Goal: Task Accomplishment & Management: Complete application form

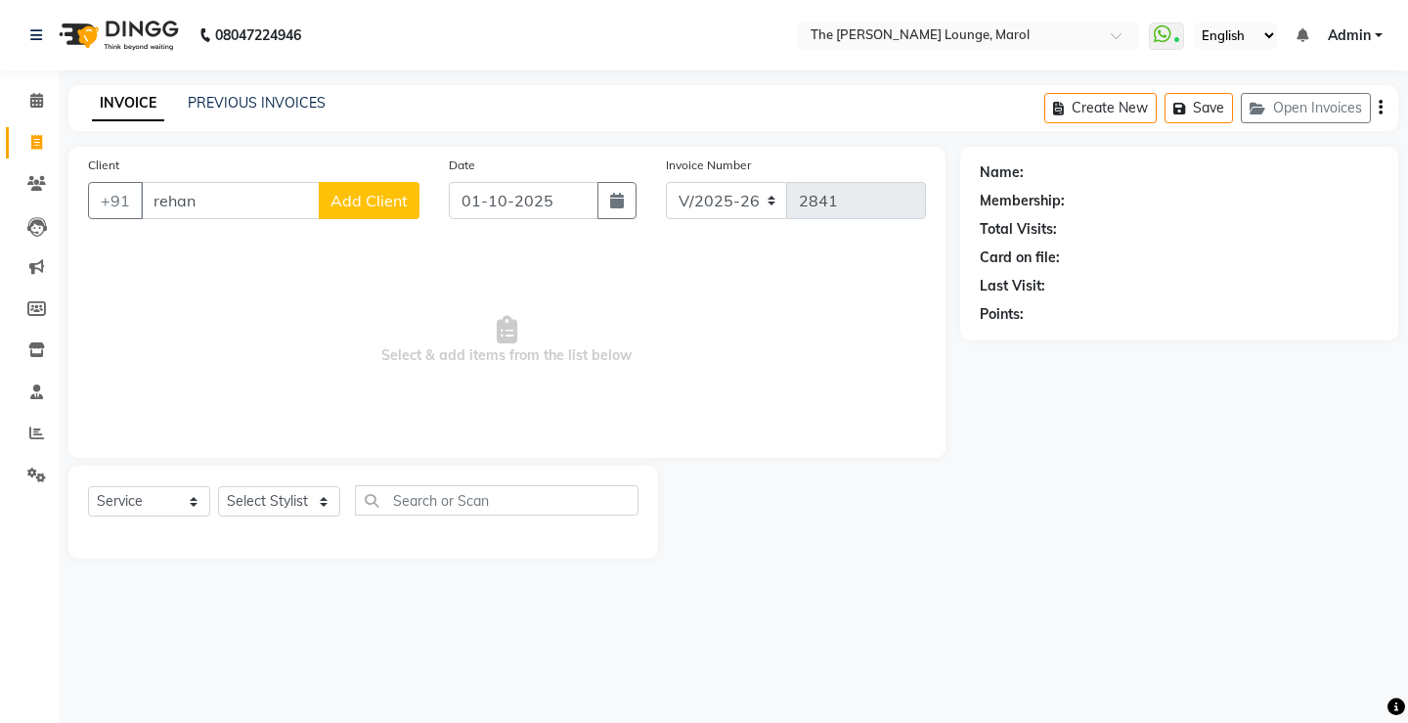
select select "7188"
select select "service"
click at [201, 204] on input "rehan" at bounding box center [230, 200] width 179 height 37
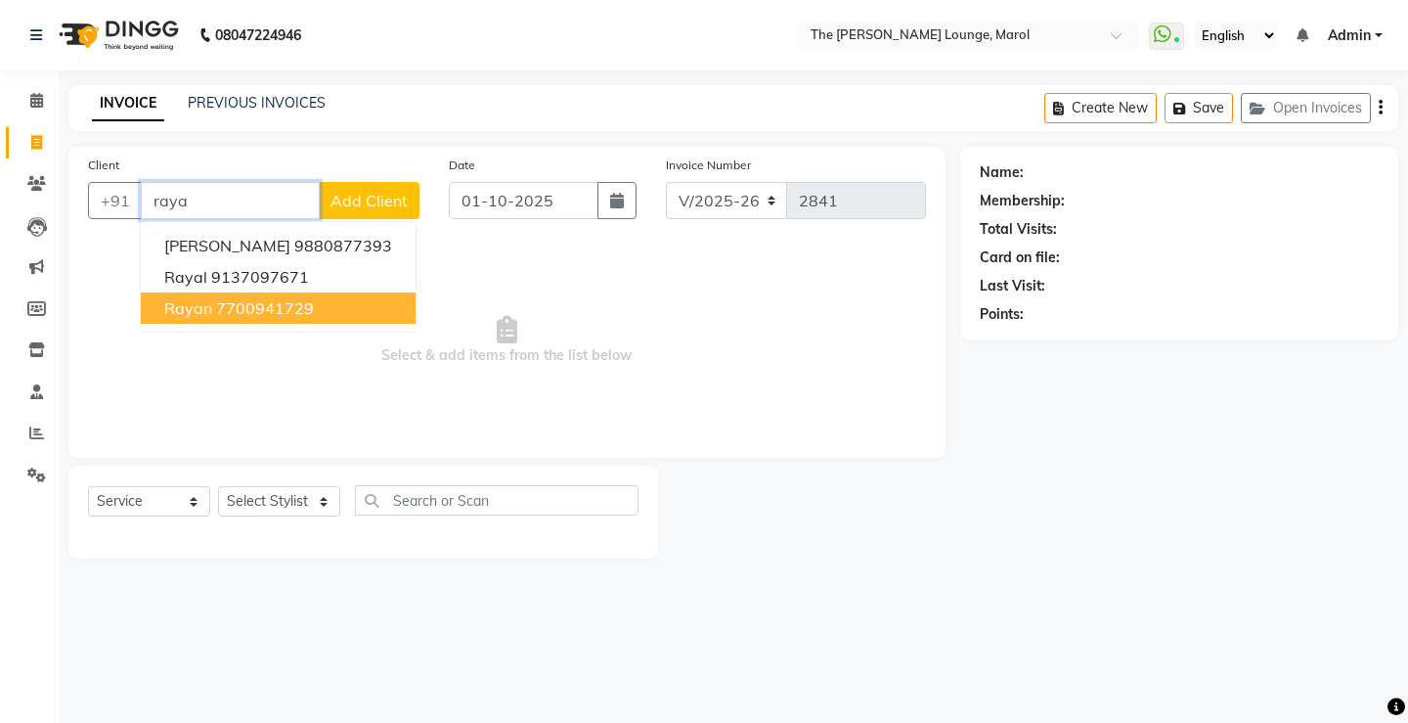
click at [260, 308] on ngb-highlight "7700941729" at bounding box center [265, 308] width 98 height 20
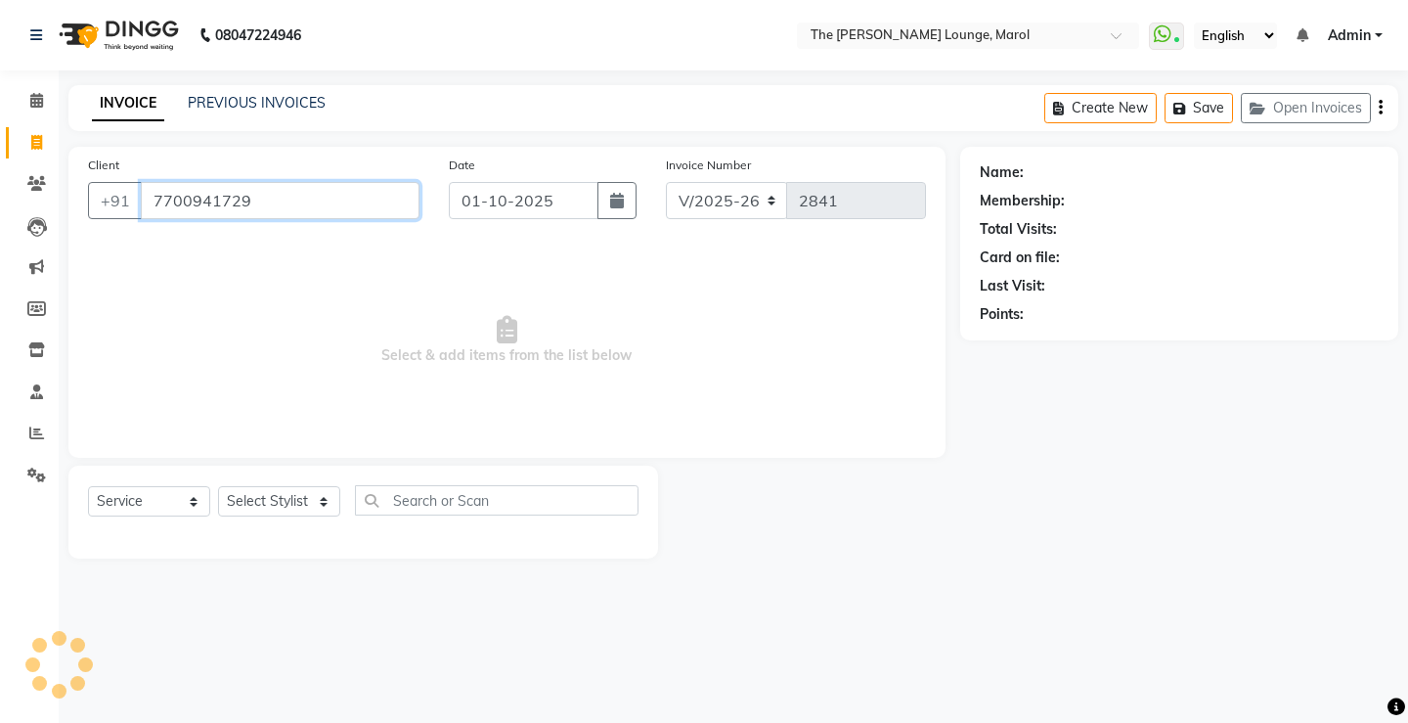
type input "7700941729"
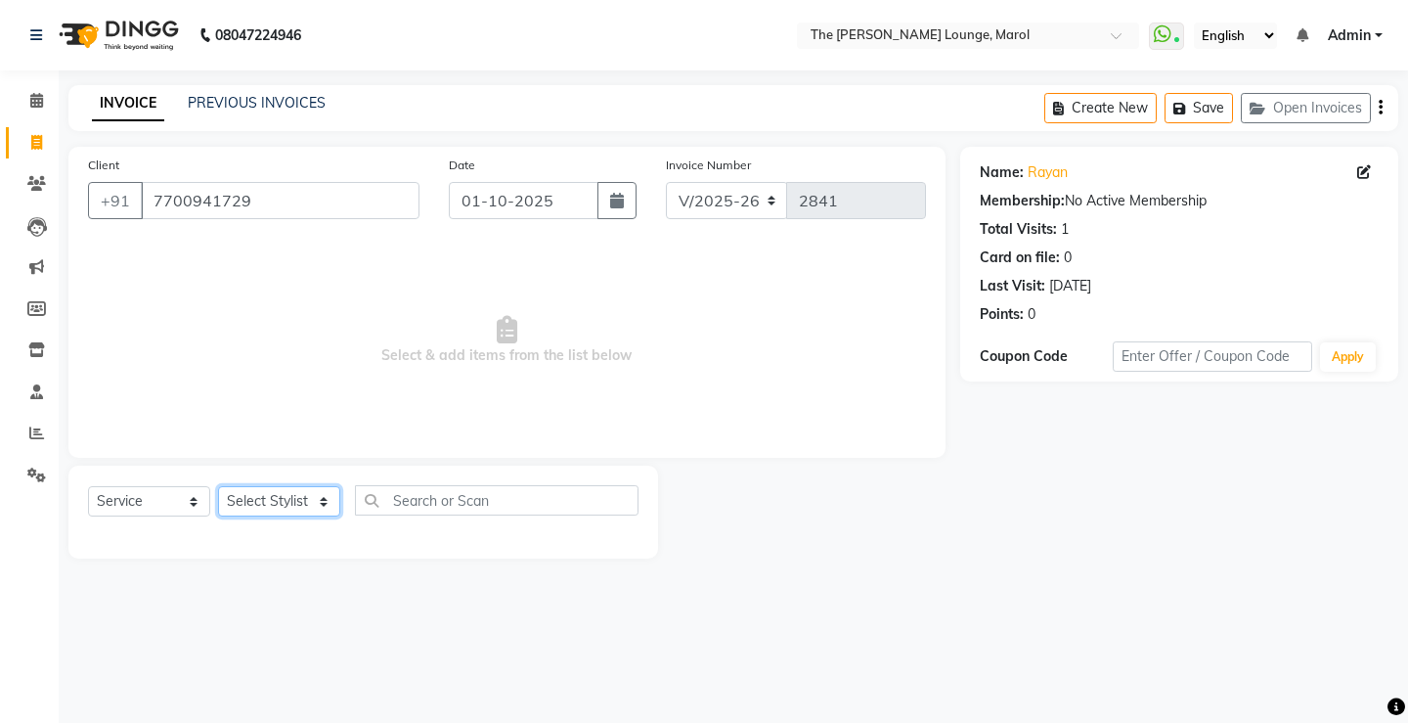
click at [300, 500] on select "Select Stylist [PERSON_NAME] [PERSON_NAME] [PERSON_NAME] [PERSON_NAME] [PERSON_…" at bounding box center [279, 501] width 122 height 30
select select "62819"
click at [218, 486] on select "Select Stylist [PERSON_NAME] [PERSON_NAME] [PERSON_NAME] [PERSON_NAME] [PERSON_…" at bounding box center [279, 501] width 122 height 30
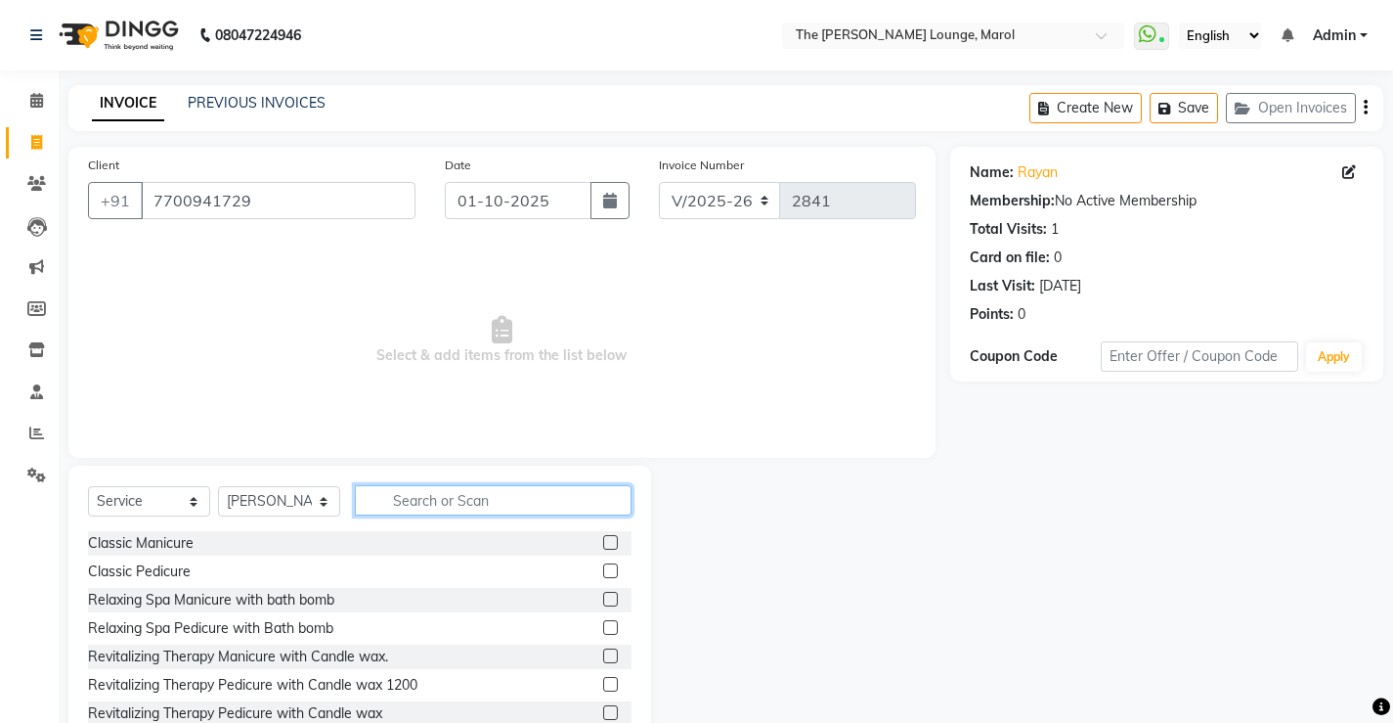
click at [418, 500] on input "text" at bounding box center [493, 500] width 277 height 30
type input "hair"
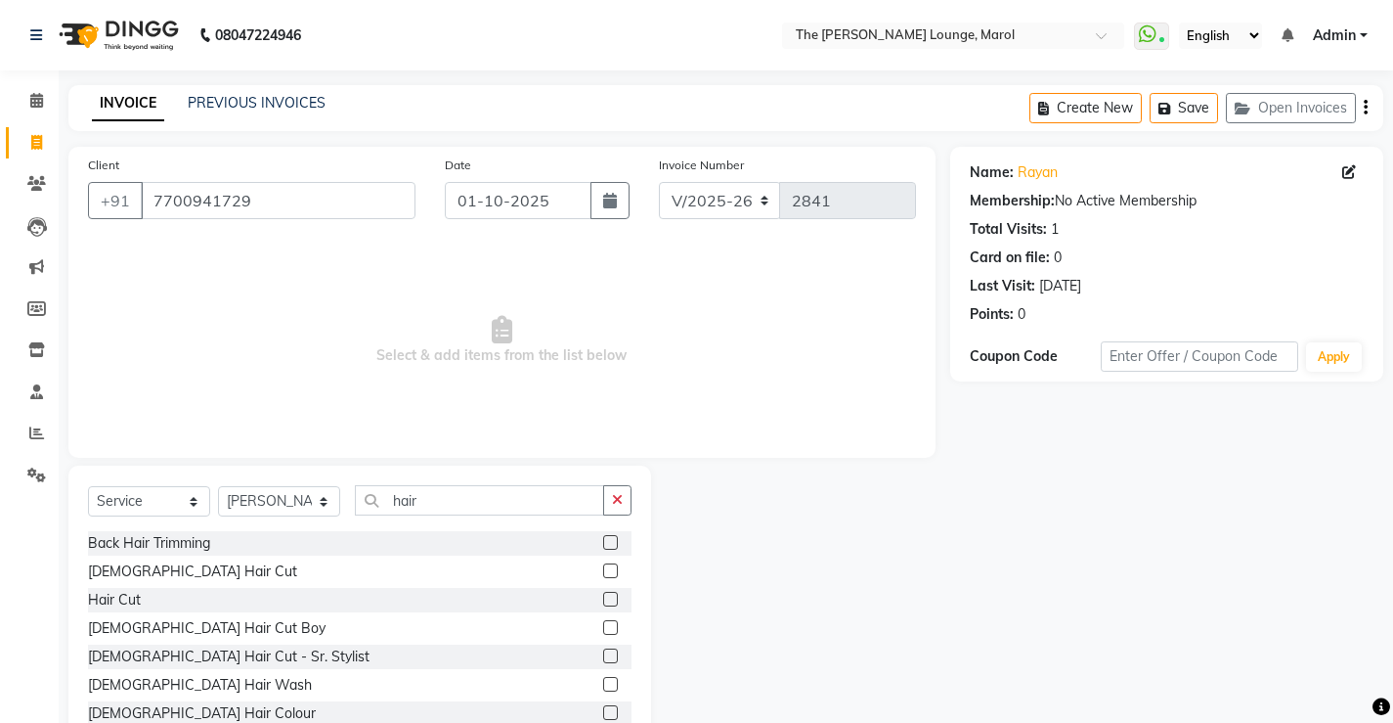
click at [603, 565] on label at bounding box center [610, 570] width 15 height 15
click at [603, 565] on input "checkbox" at bounding box center [609, 571] width 13 height 13
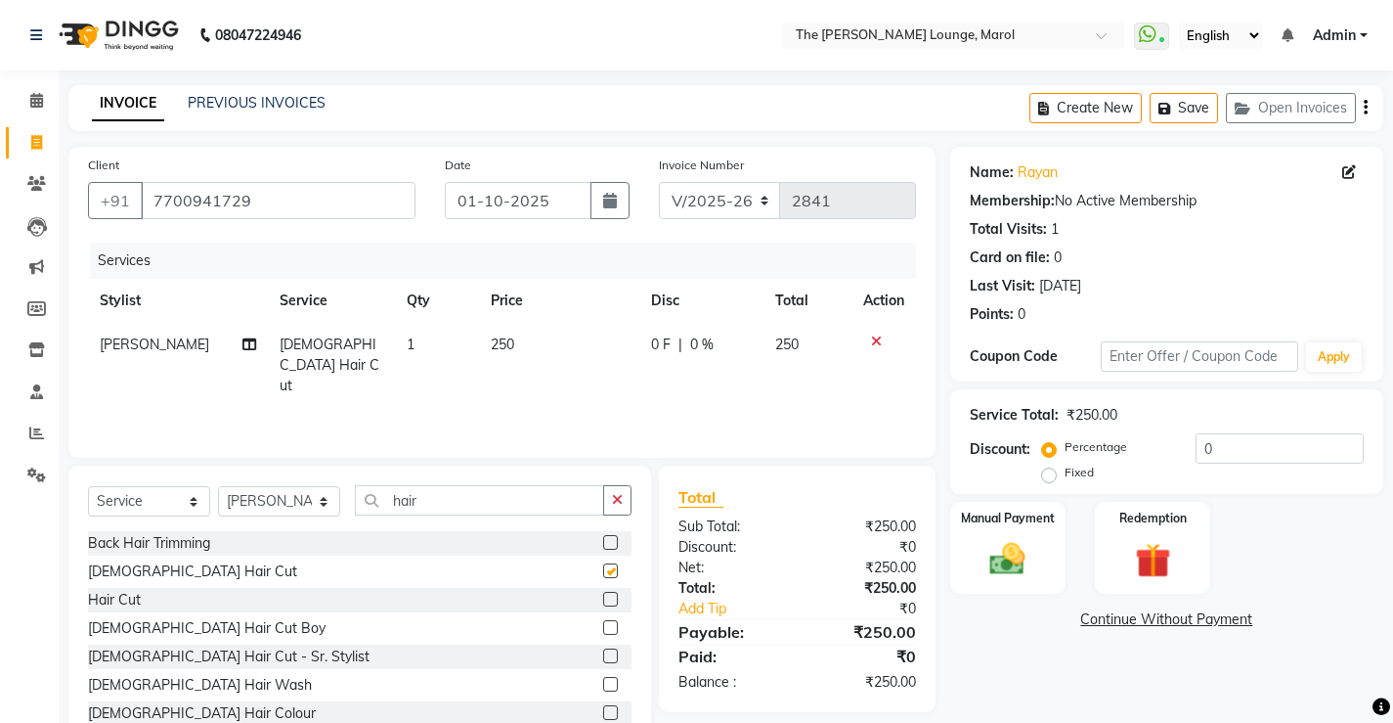
checkbox input "false"
click at [1029, 522] on label "Manual Payment" at bounding box center [1008, 516] width 98 height 19
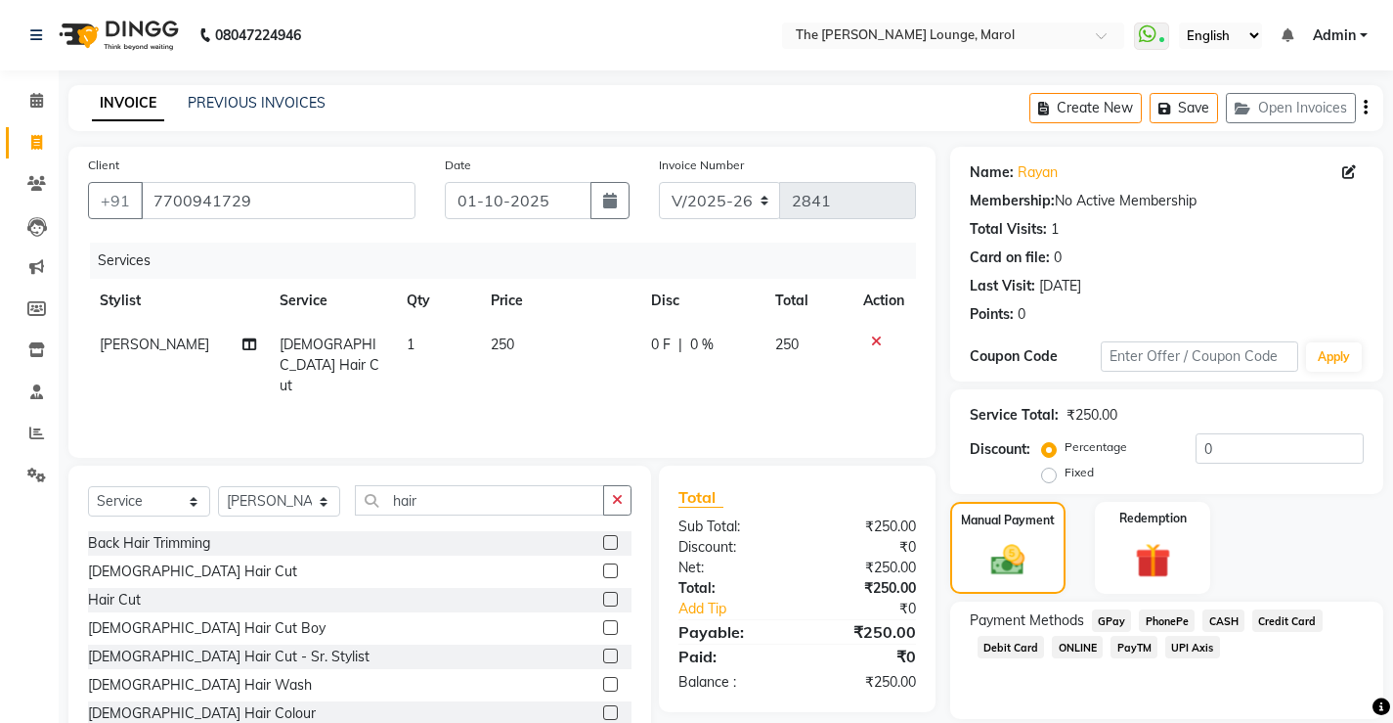
click at [1131, 639] on span "PayTM" at bounding box center [1134, 647] width 47 height 22
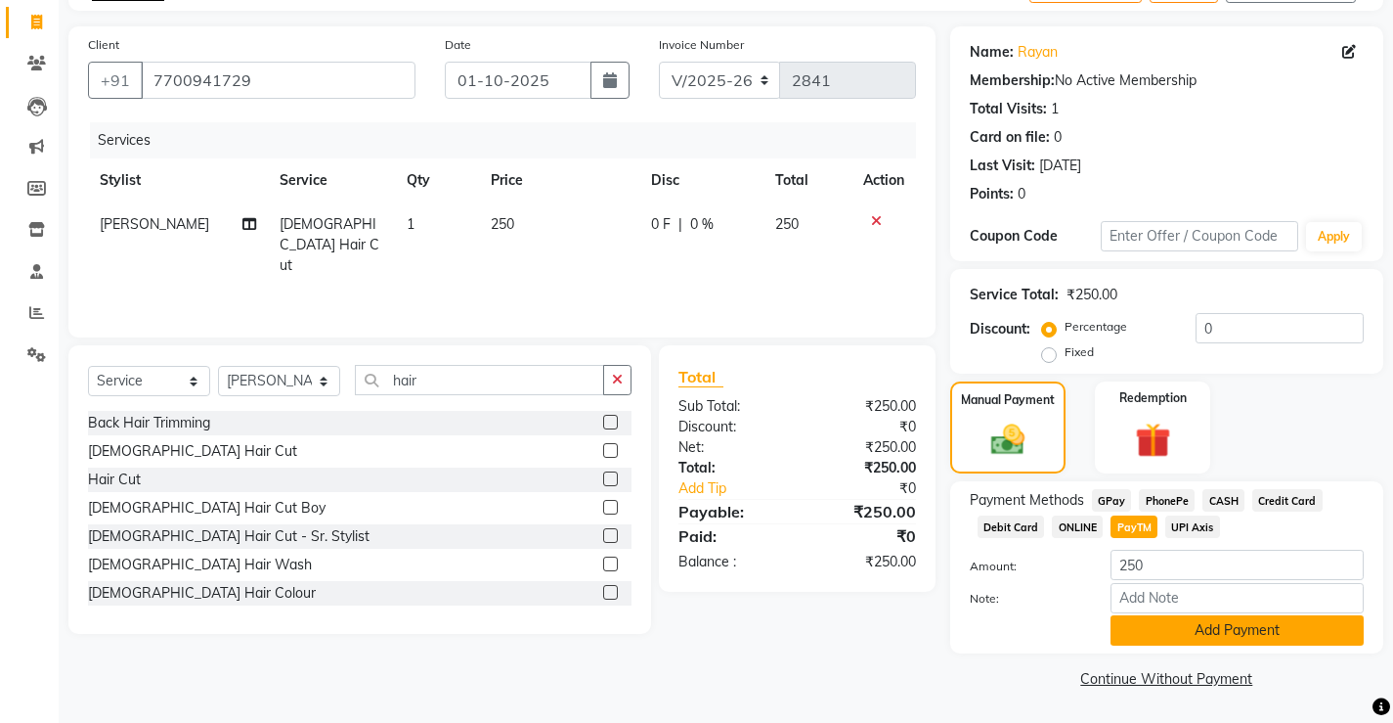
click at [1203, 625] on button "Add Payment" at bounding box center [1237, 630] width 253 height 30
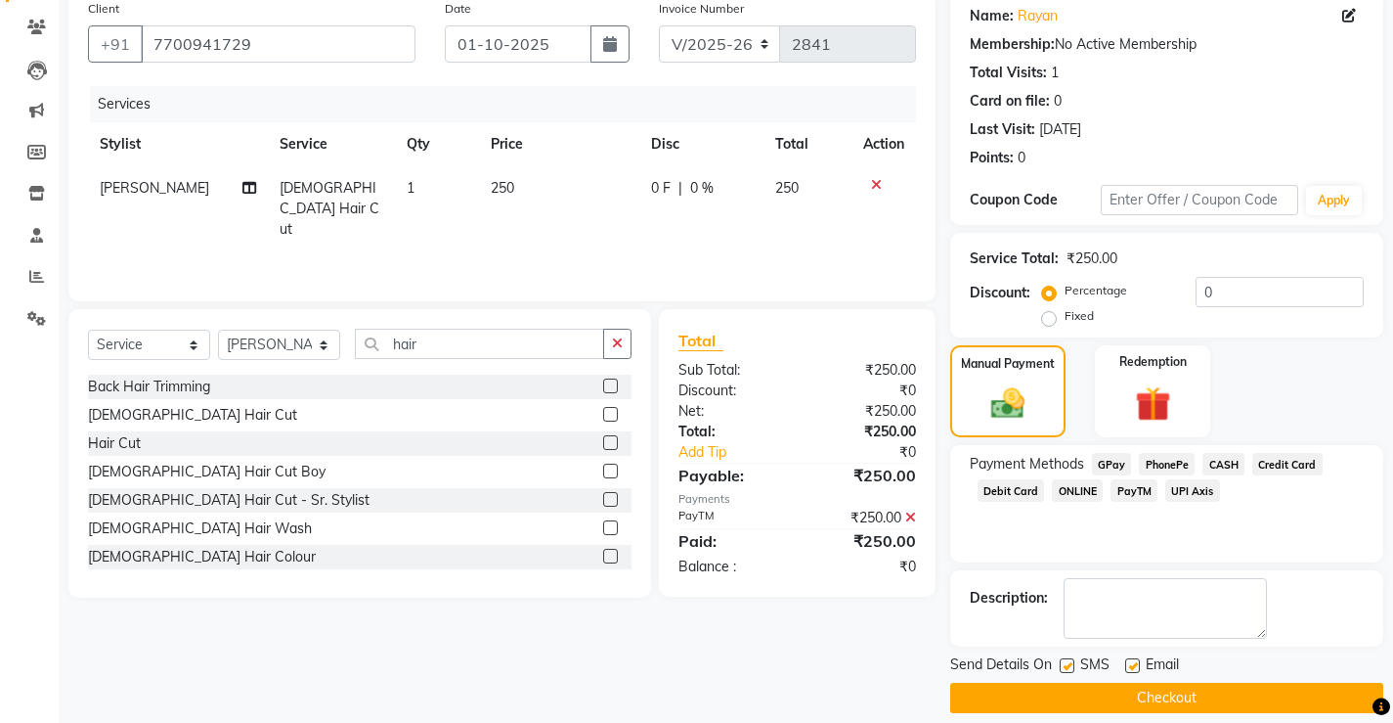
scroll to position [176, 0]
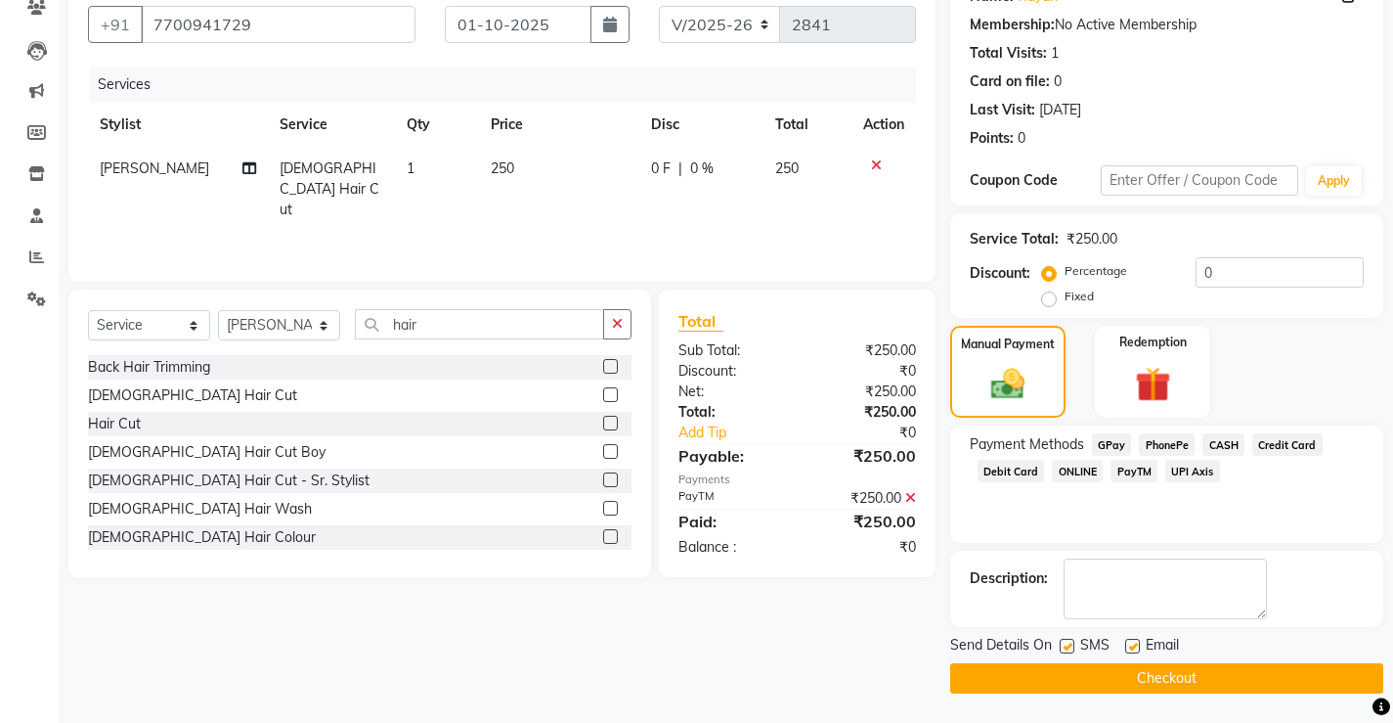
click at [1128, 640] on label at bounding box center [1132, 645] width 15 height 15
click at [1128, 640] on input "checkbox" at bounding box center [1131, 646] width 13 height 13
checkbox input "false"
click at [1074, 644] on label at bounding box center [1067, 645] width 15 height 15
click at [1073, 644] on input "checkbox" at bounding box center [1066, 646] width 13 height 13
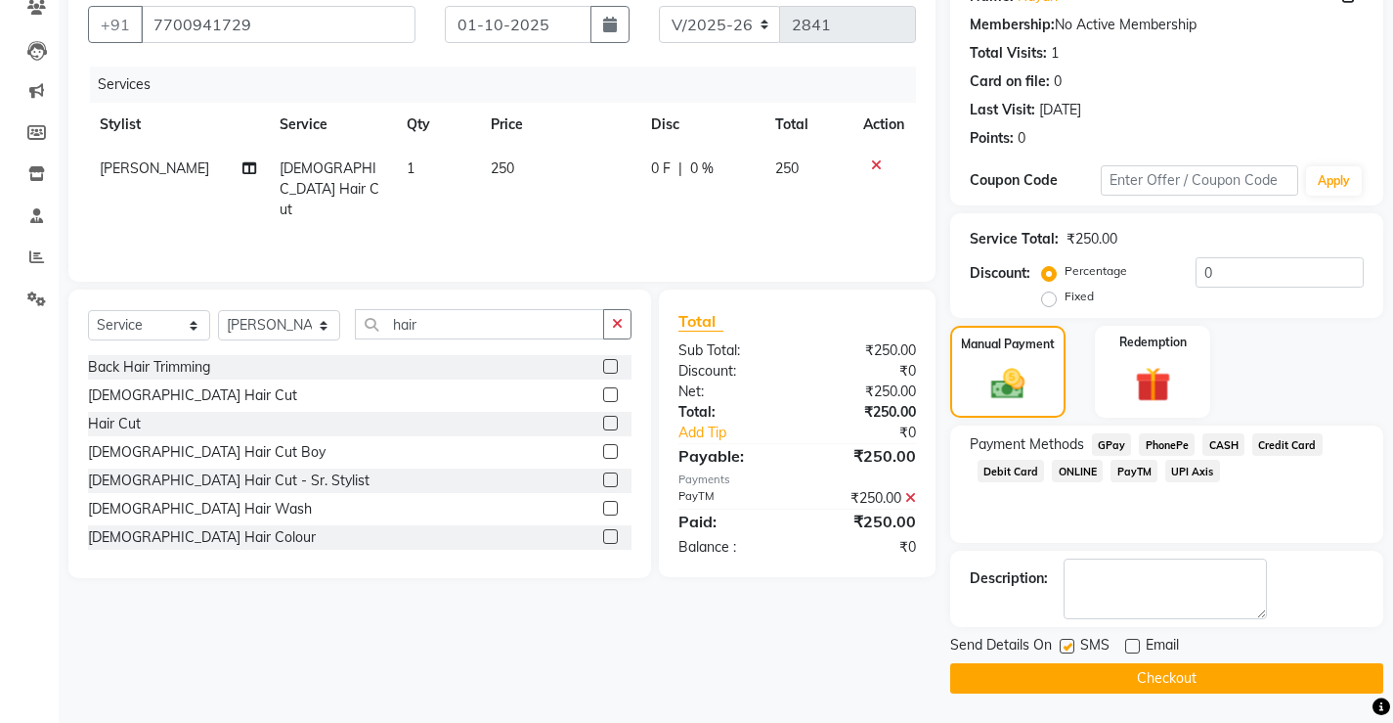
checkbox input "false"
click at [1123, 676] on button "Checkout" at bounding box center [1166, 678] width 433 height 30
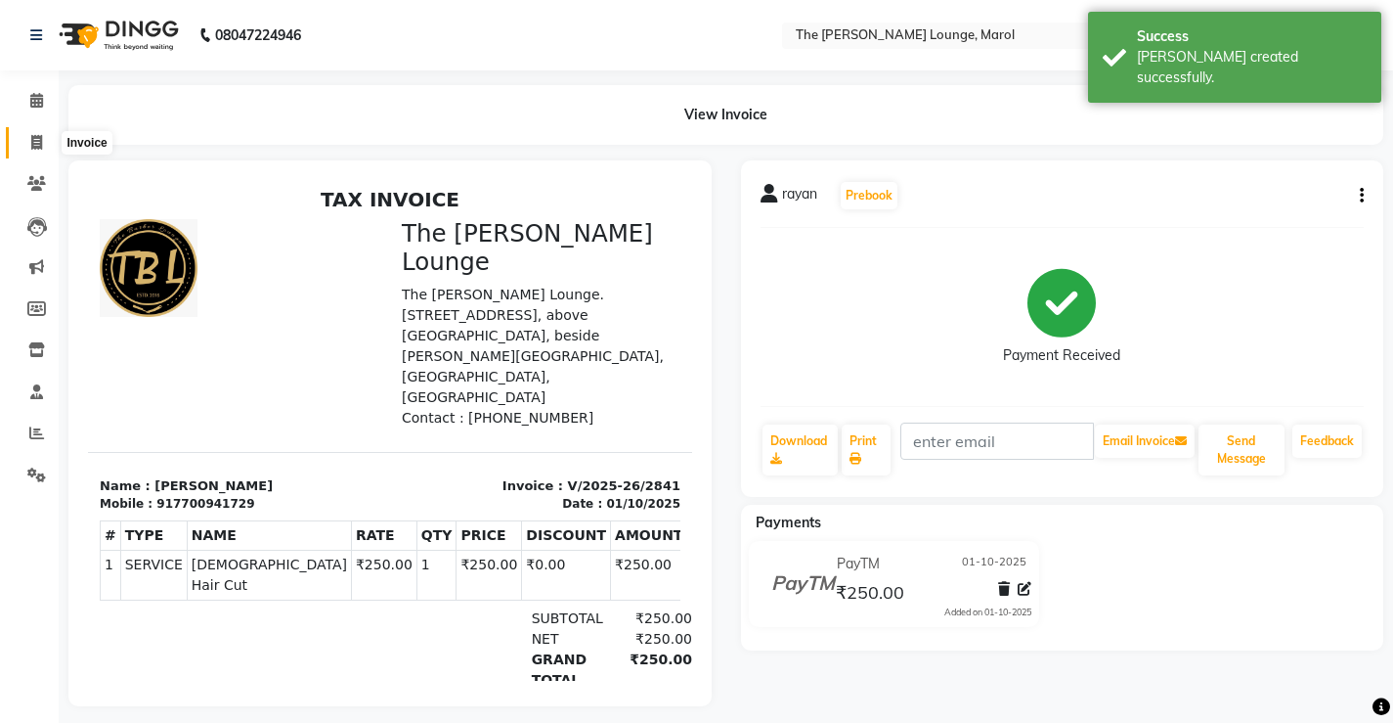
click at [37, 138] on icon at bounding box center [36, 142] width 11 height 15
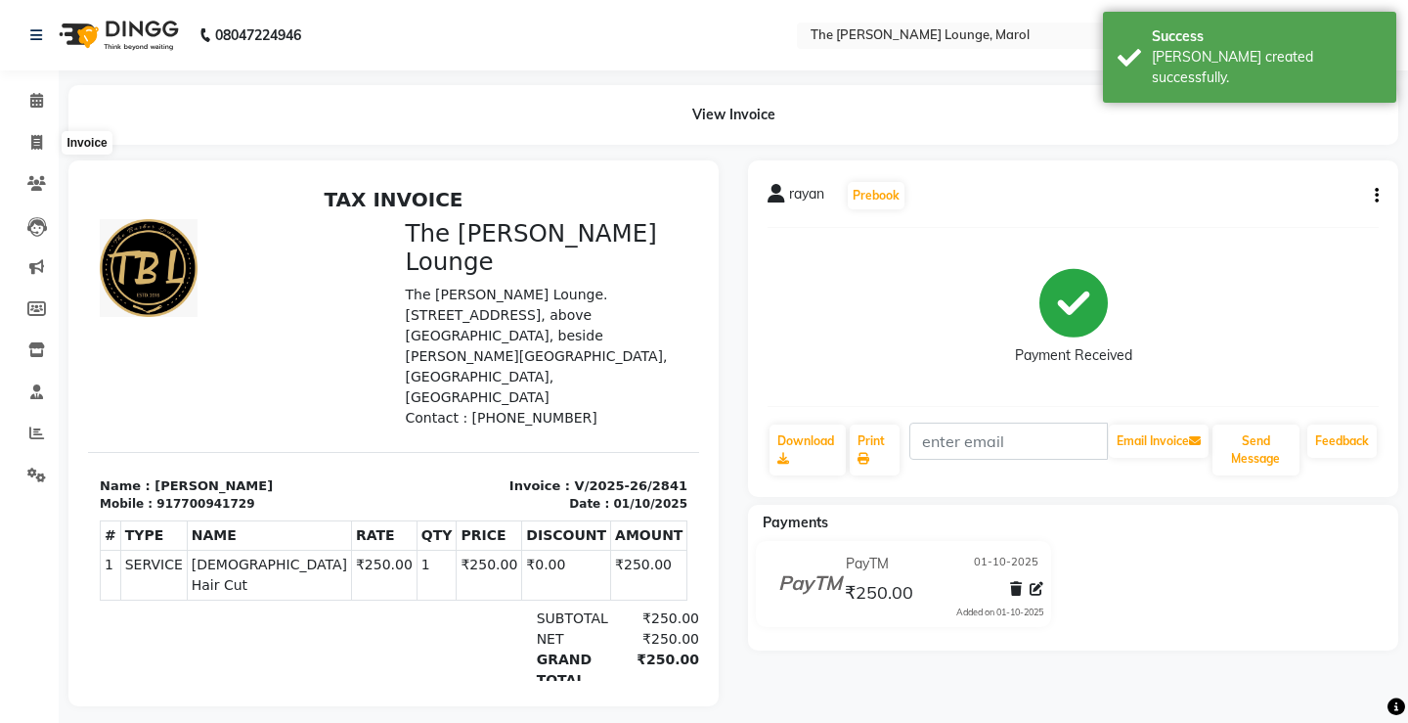
select select "7188"
select select "service"
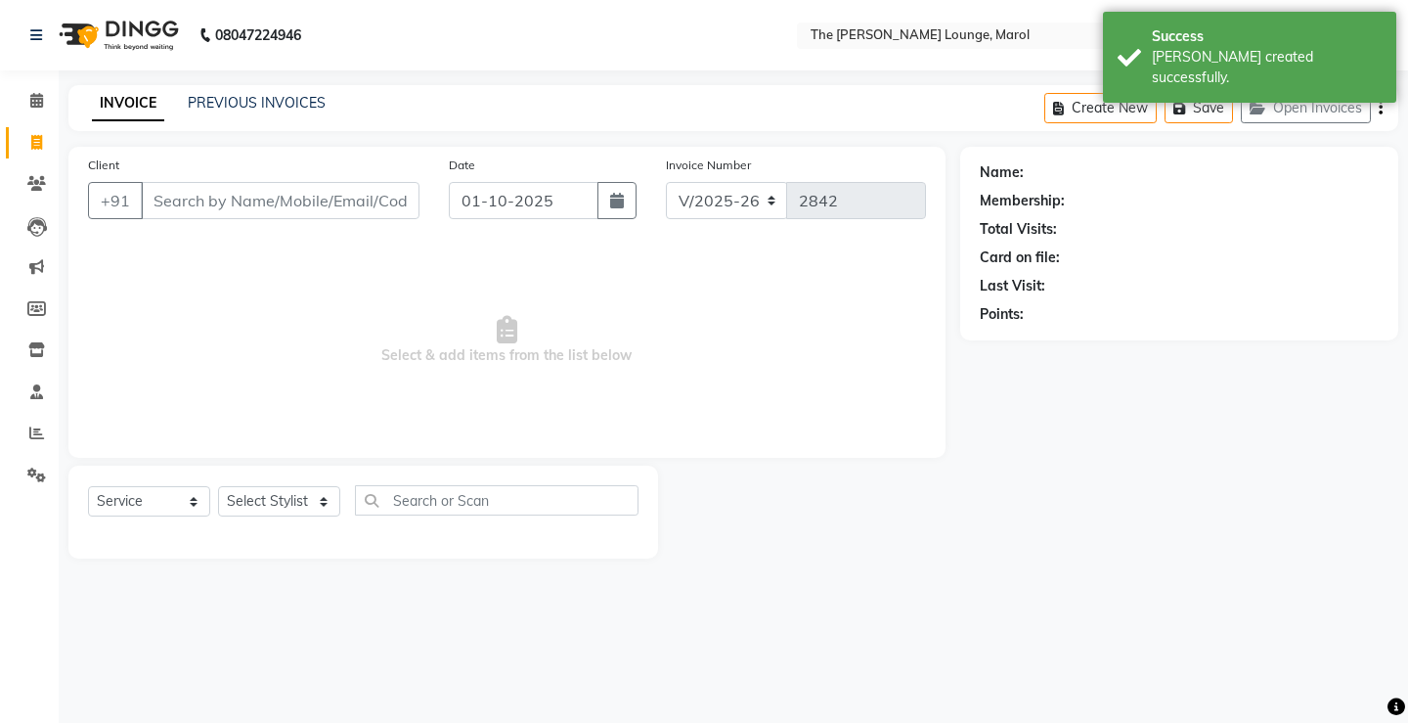
click at [240, 216] on input "Client" at bounding box center [280, 200] width 279 height 37
click at [237, 205] on input "Client" at bounding box center [280, 200] width 279 height 37
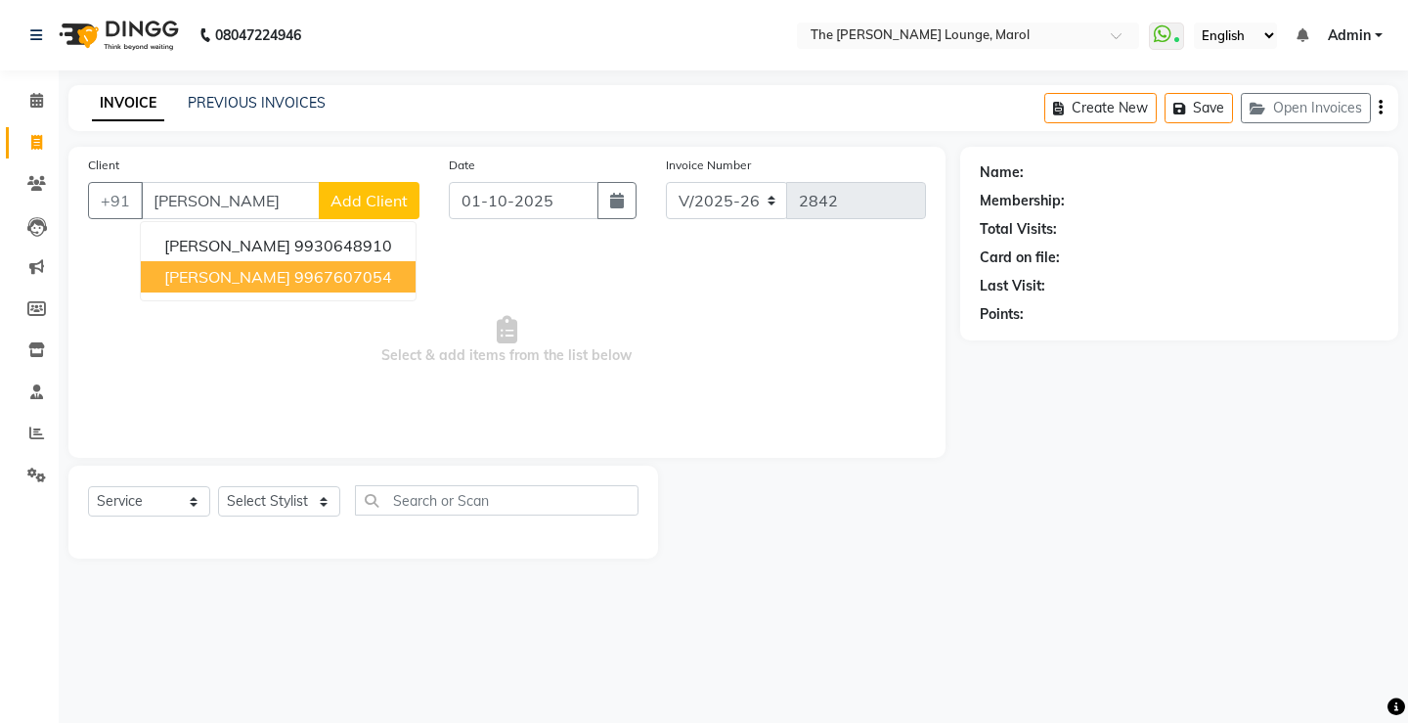
click at [339, 275] on ngb-highlight "9967607054" at bounding box center [343, 277] width 98 height 20
type input "9967607054"
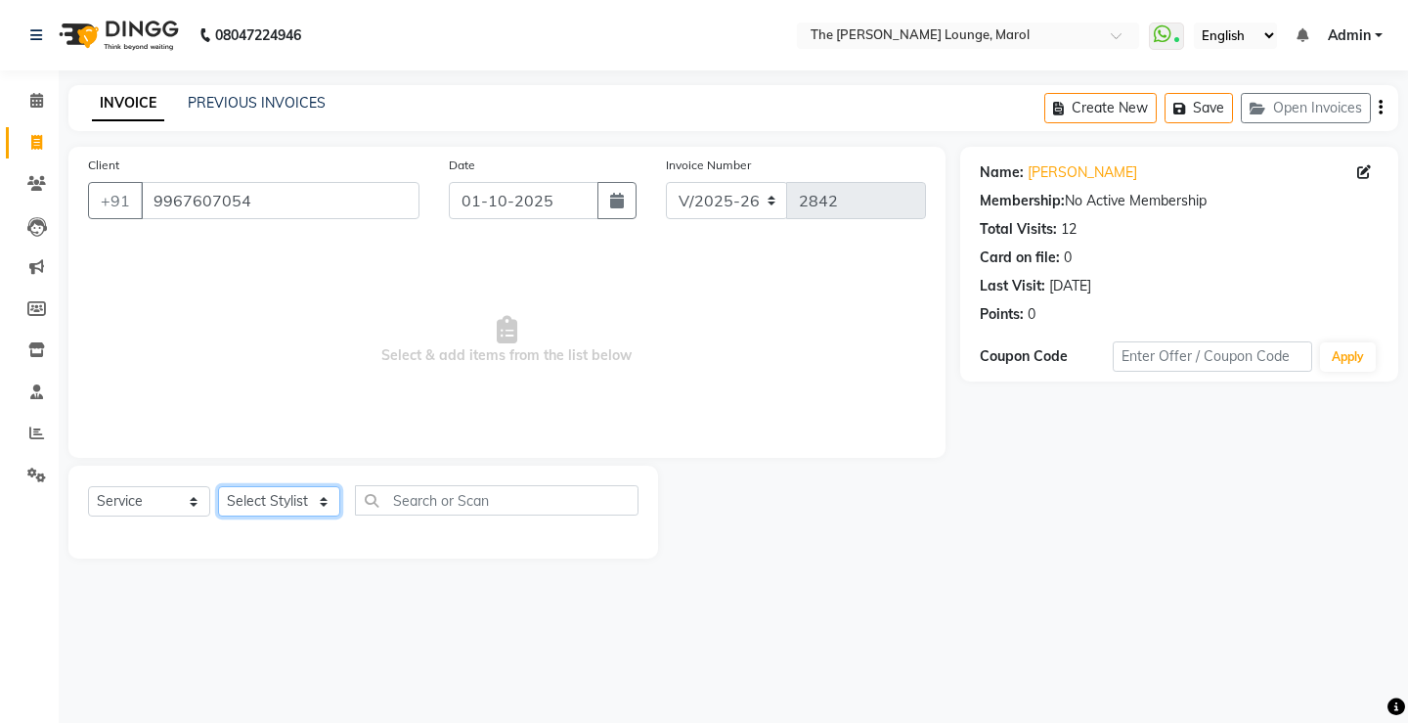
click at [316, 501] on select "Select Stylist [PERSON_NAME] [PERSON_NAME] [PERSON_NAME] [PERSON_NAME] [PERSON_…" at bounding box center [279, 501] width 122 height 30
select select "64222"
click at [218, 486] on select "Select Stylist [PERSON_NAME] [PERSON_NAME] [PERSON_NAME] [PERSON_NAME] [PERSON_…" at bounding box center [279, 501] width 122 height 30
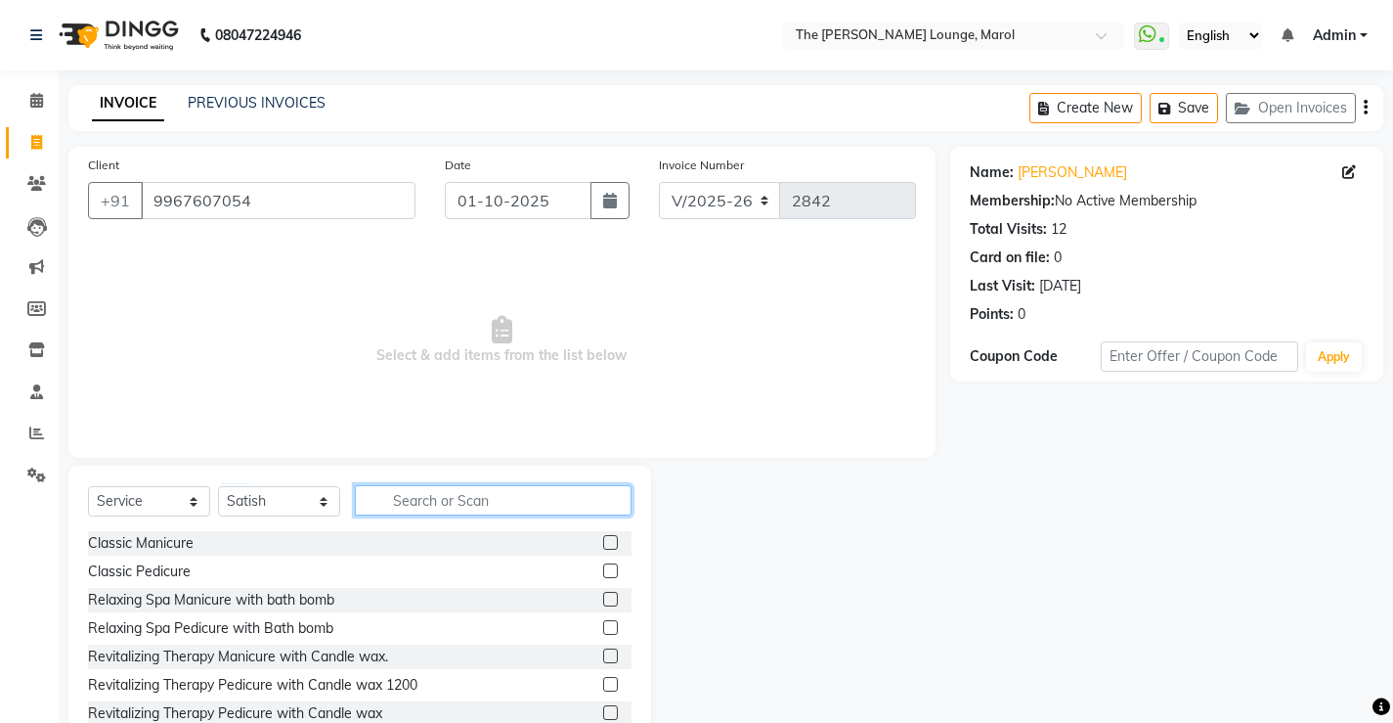
click at [409, 501] on input "text" at bounding box center [493, 500] width 277 height 30
type input "hair"
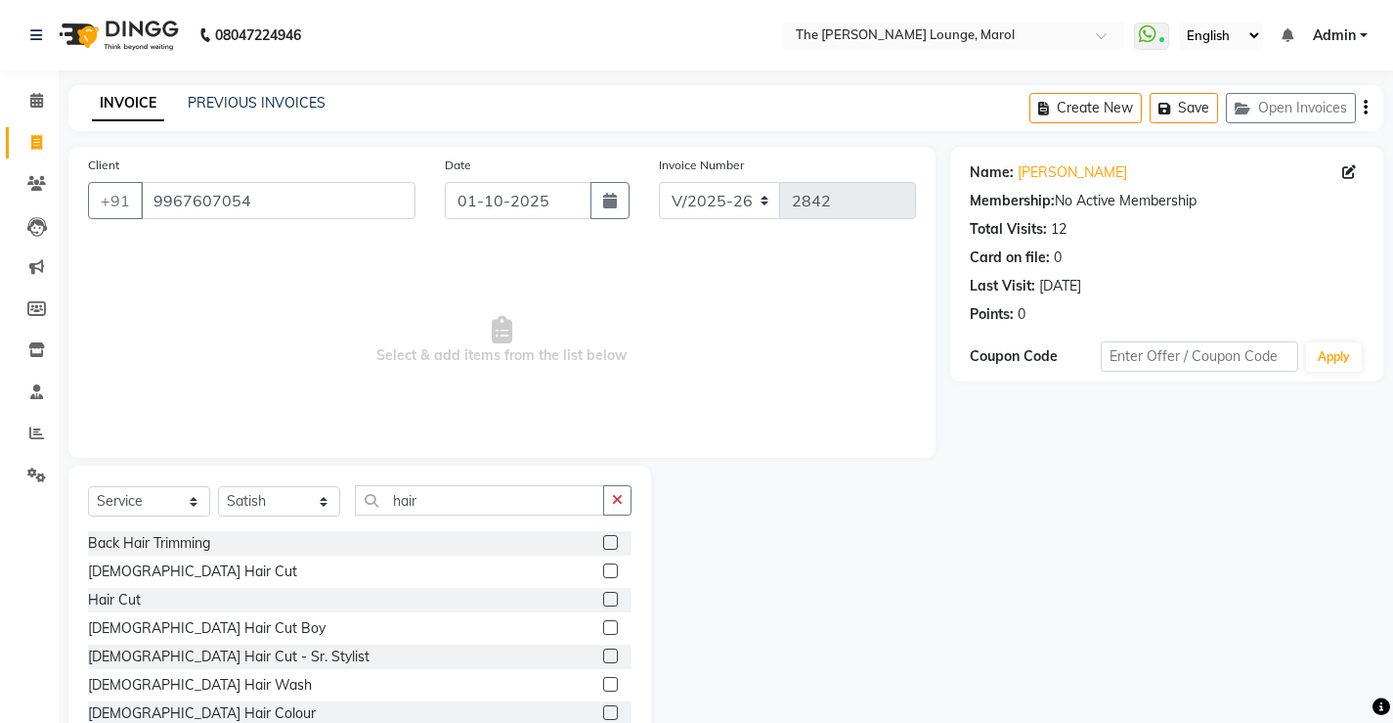
click at [603, 569] on label at bounding box center [610, 570] width 15 height 15
click at [603, 569] on input "checkbox" at bounding box center [609, 571] width 13 height 13
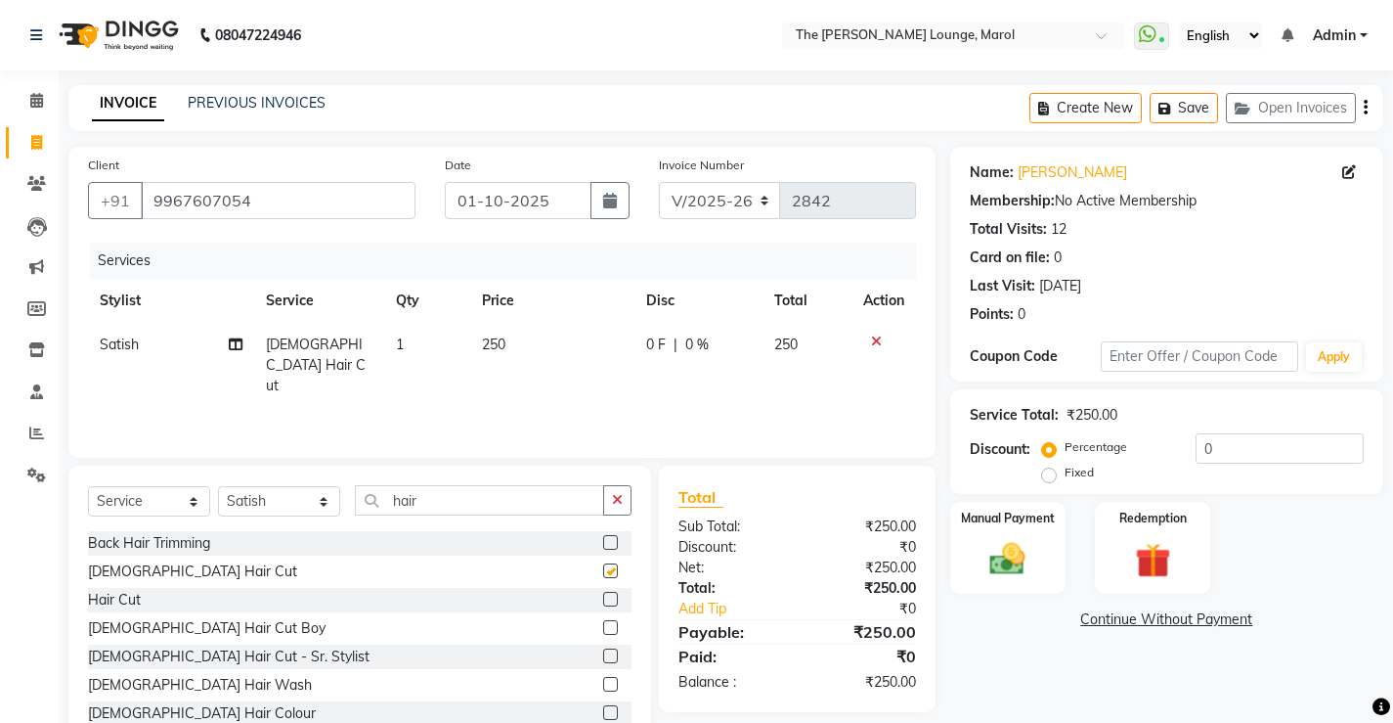
checkbox input "false"
click at [438, 506] on input "hair" at bounding box center [479, 500] width 249 height 30
type input "h"
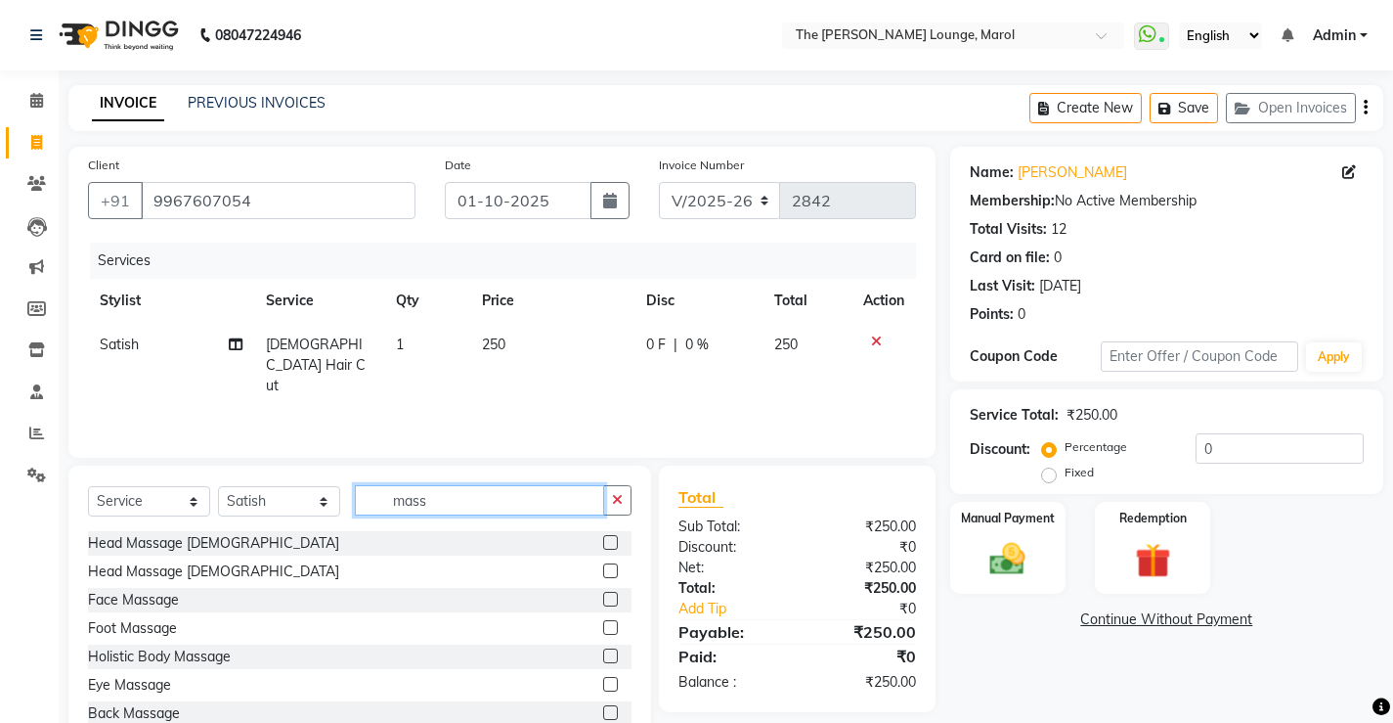
type input "mass"
click at [603, 541] on label at bounding box center [610, 542] width 15 height 15
click at [603, 541] on input "checkbox" at bounding box center [609, 543] width 13 height 13
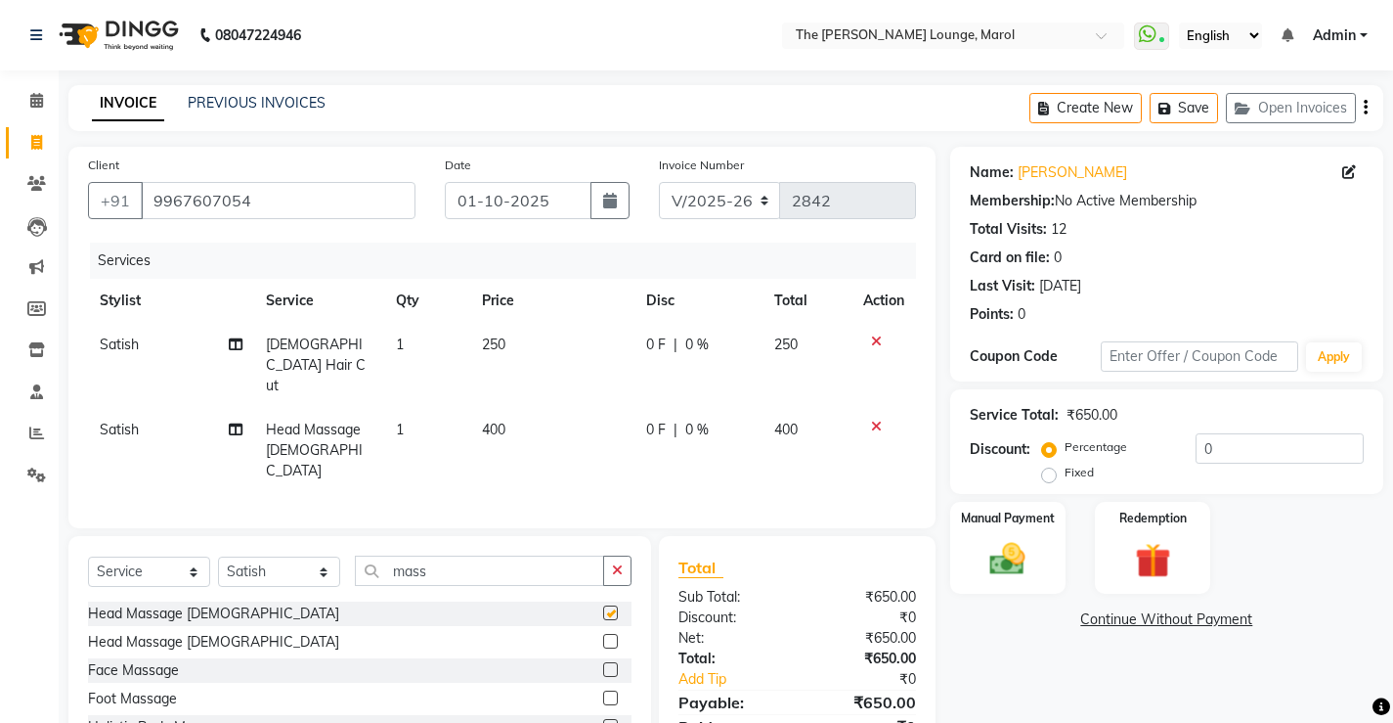
checkbox input "false"
click at [1010, 544] on img at bounding box center [1008, 559] width 60 height 42
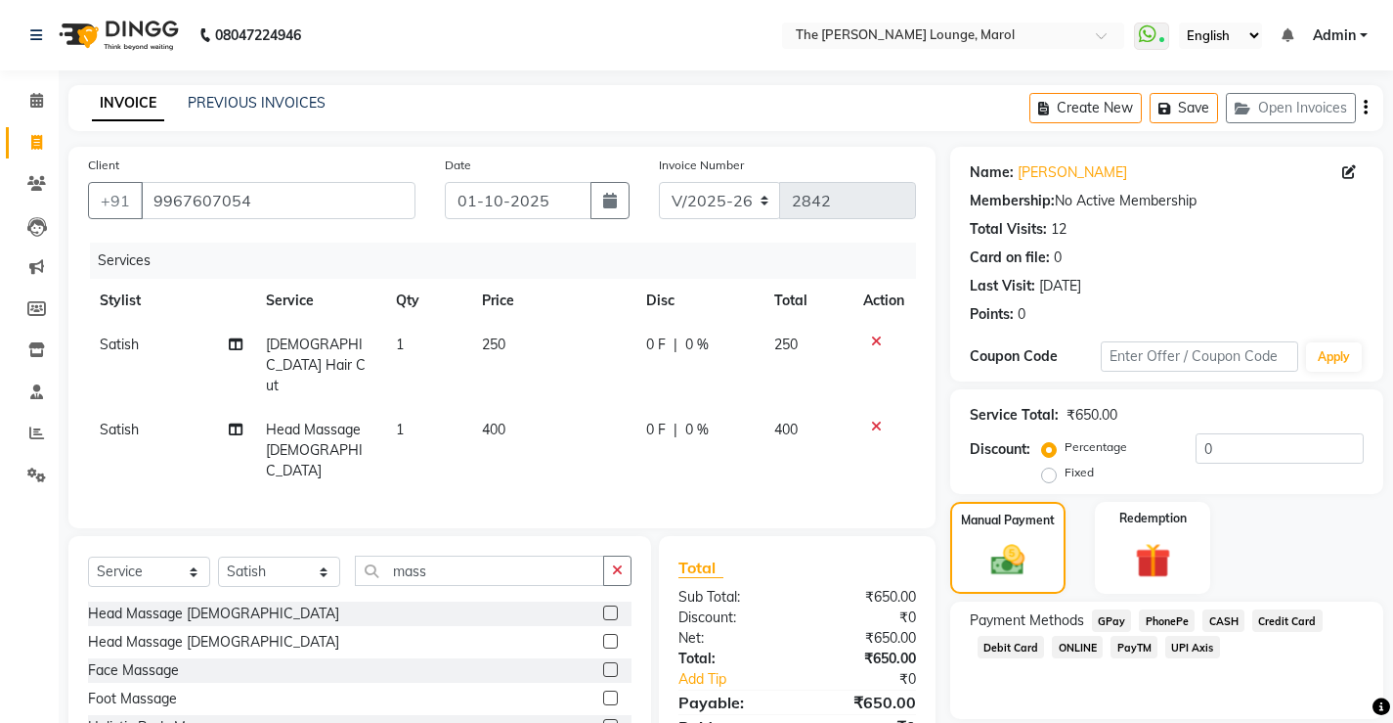
click at [1127, 644] on span "PayTM" at bounding box center [1134, 647] width 47 height 22
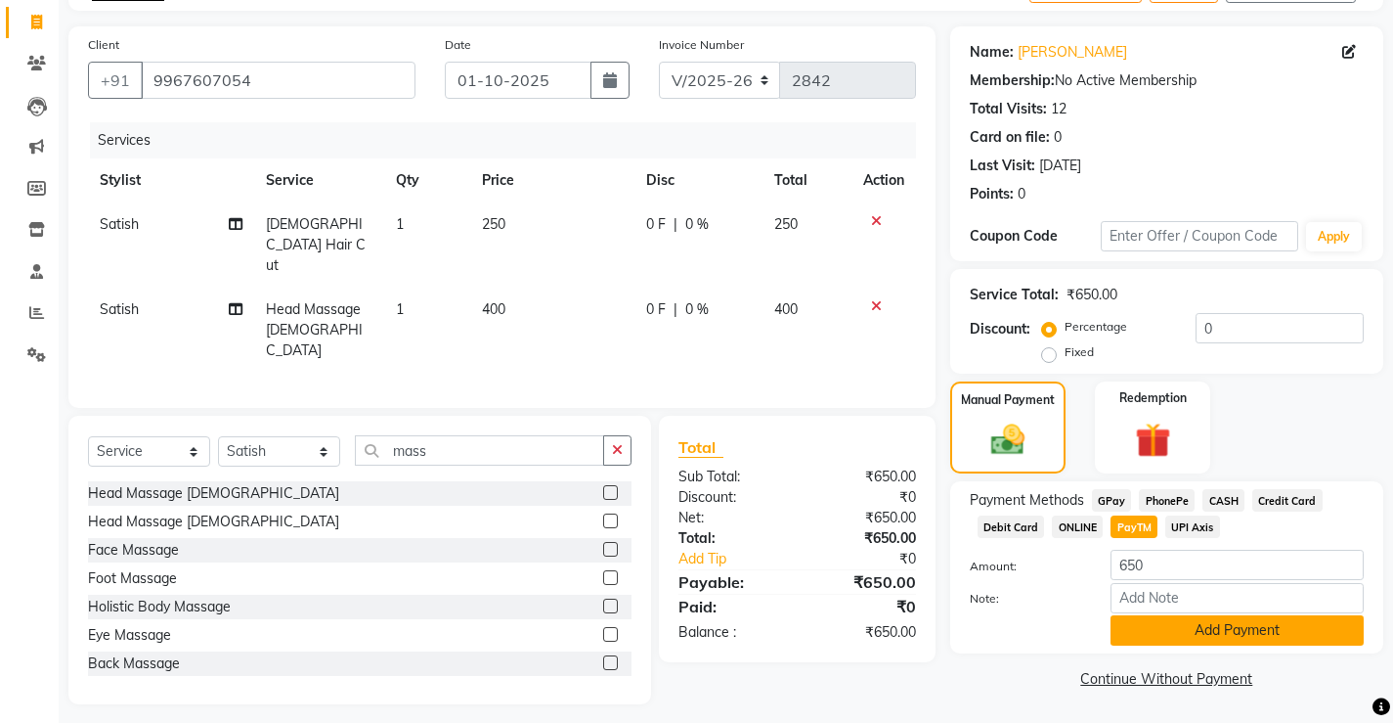
click at [1138, 639] on button "Add Payment" at bounding box center [1237, 630] width 253 height 30
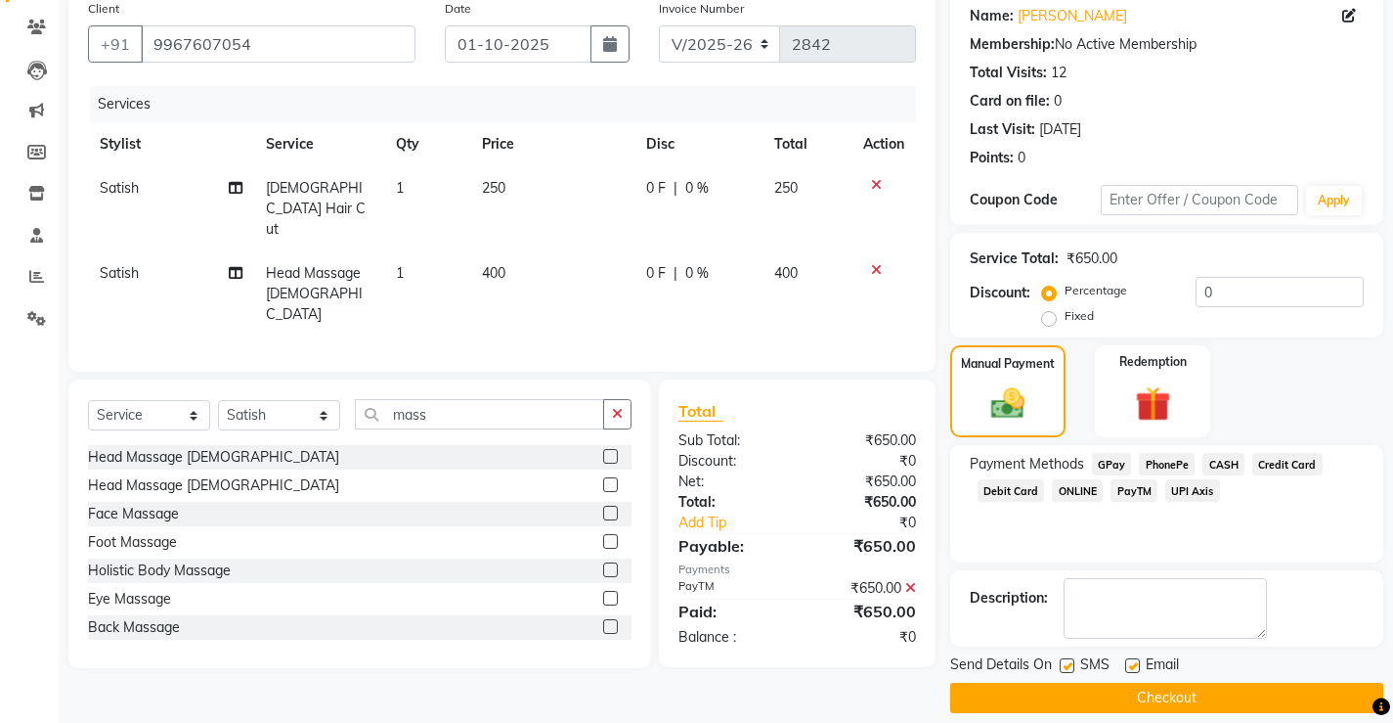
scroll to position [176, 0]
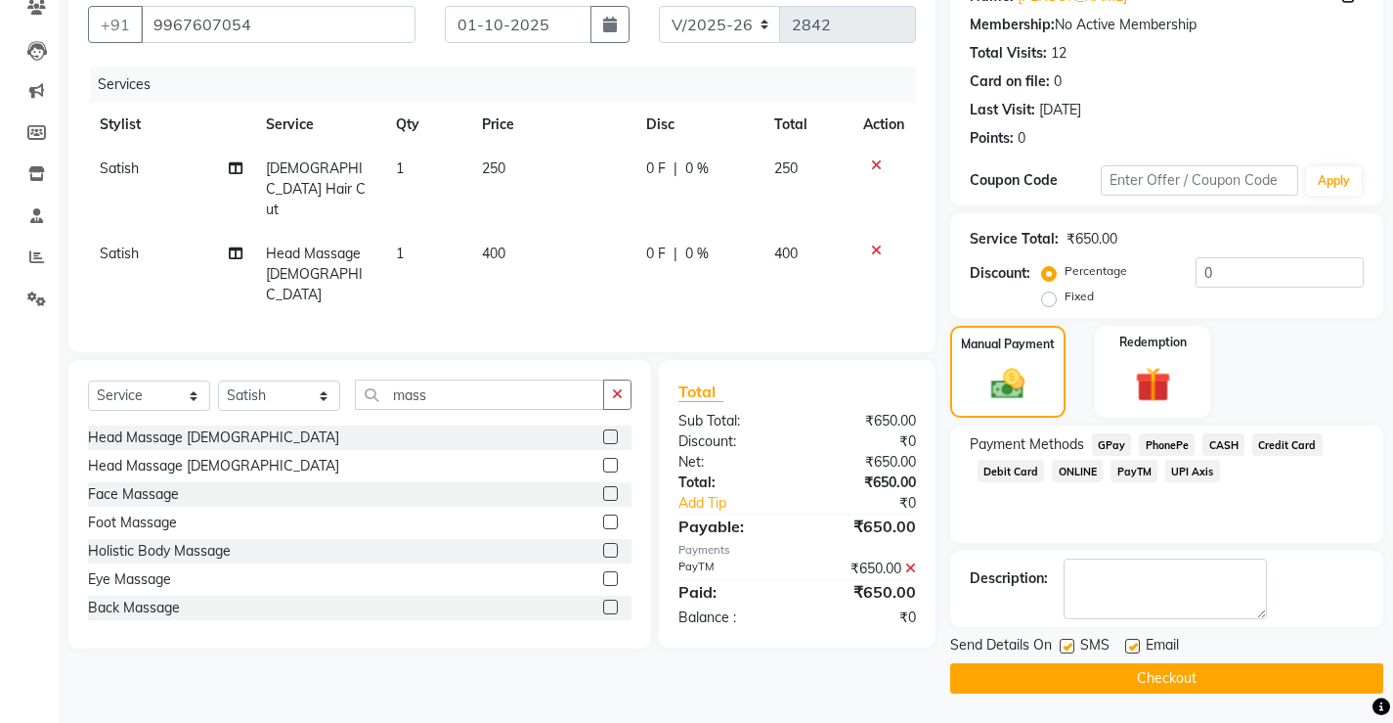
click at [1134, 668] on button "Checkout" at bounding box center [1166, 678] width 433 height 30
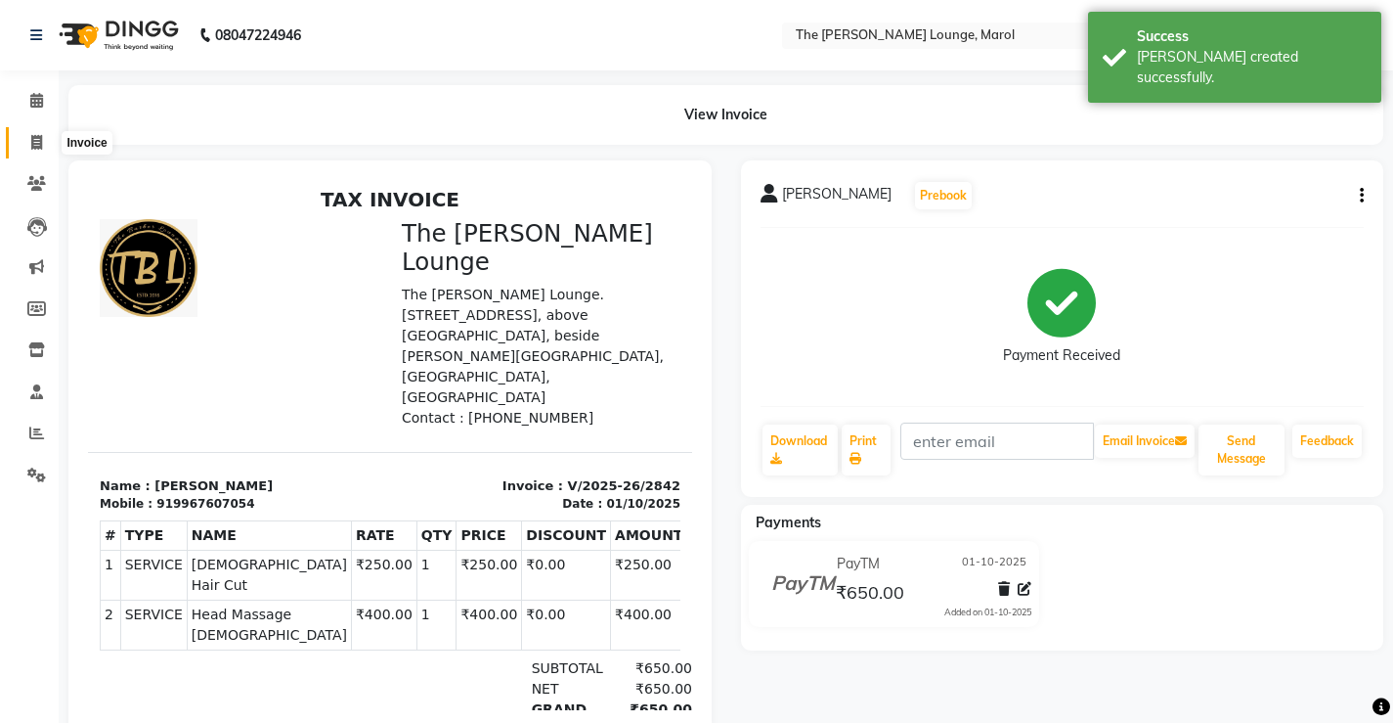
click at [39, 141] on icon at bounding box center [36, 142] width 11 height 15
select select "service"
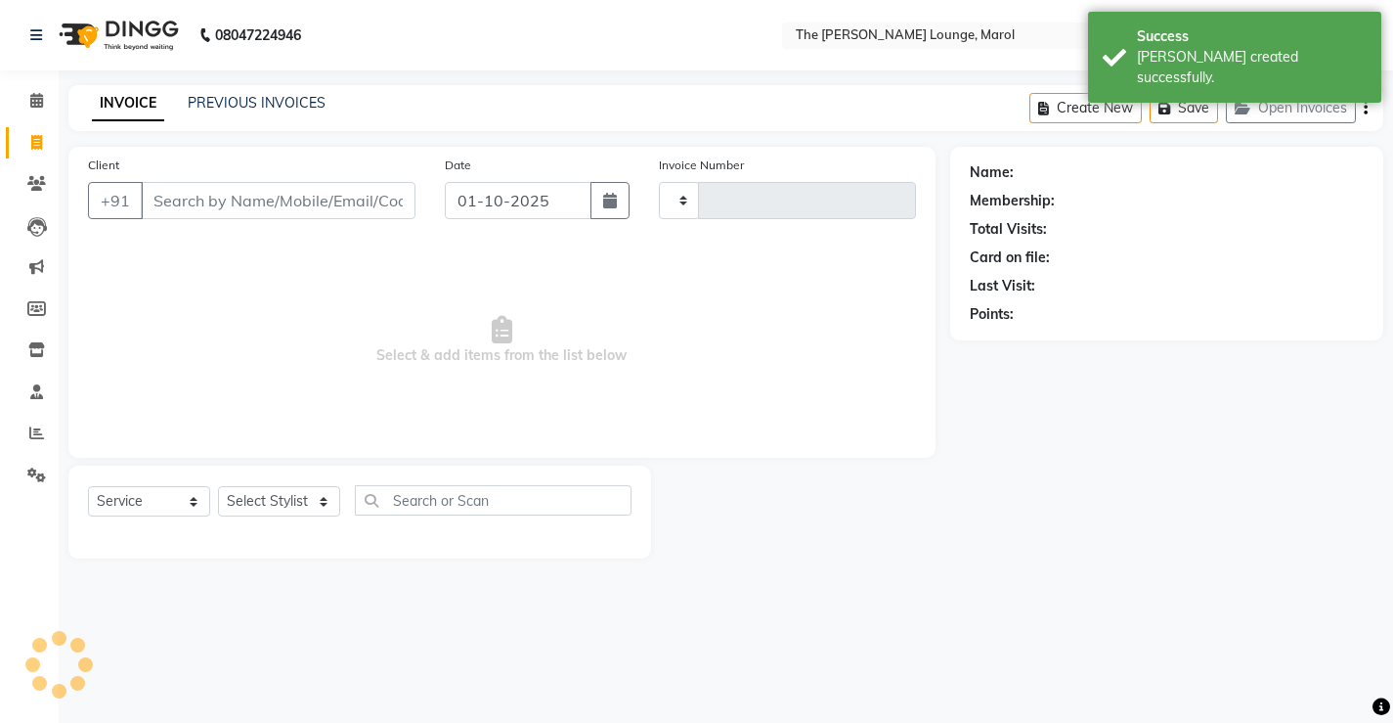
type input "2843"
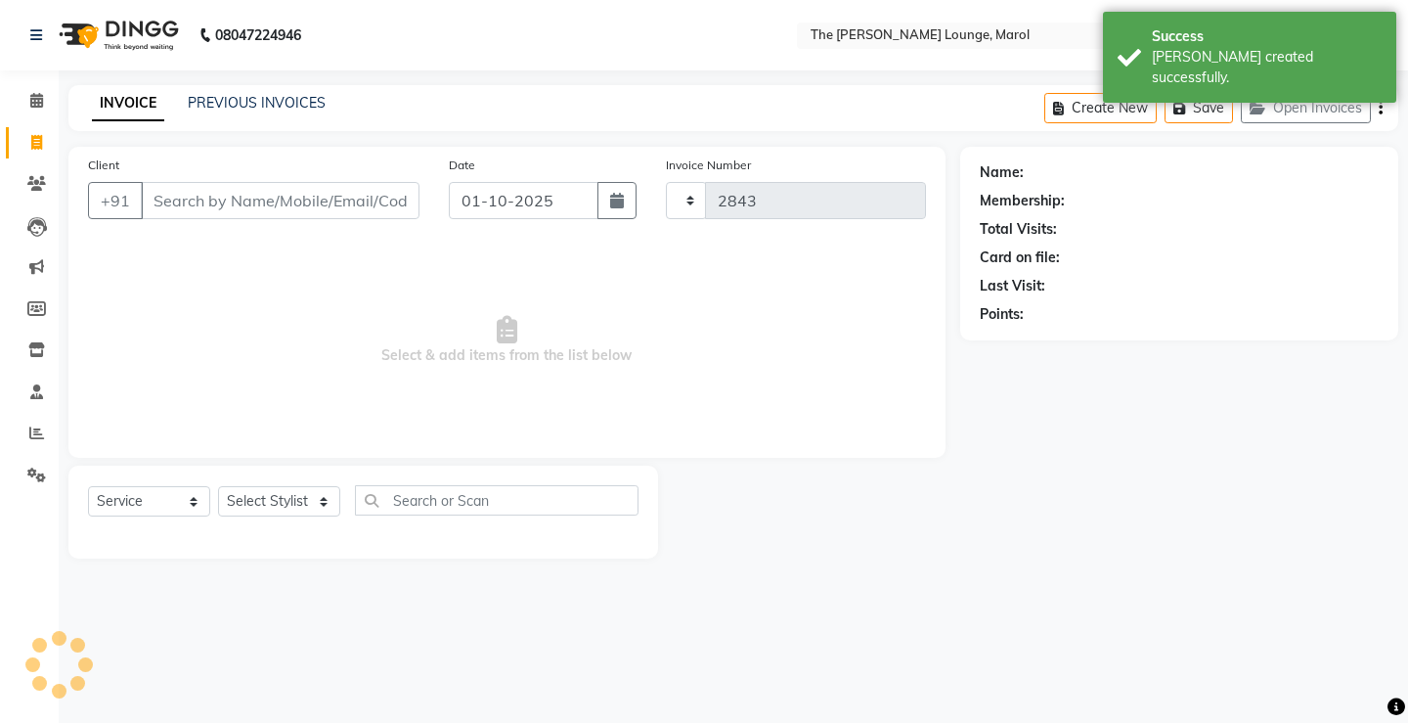
select select "7188"
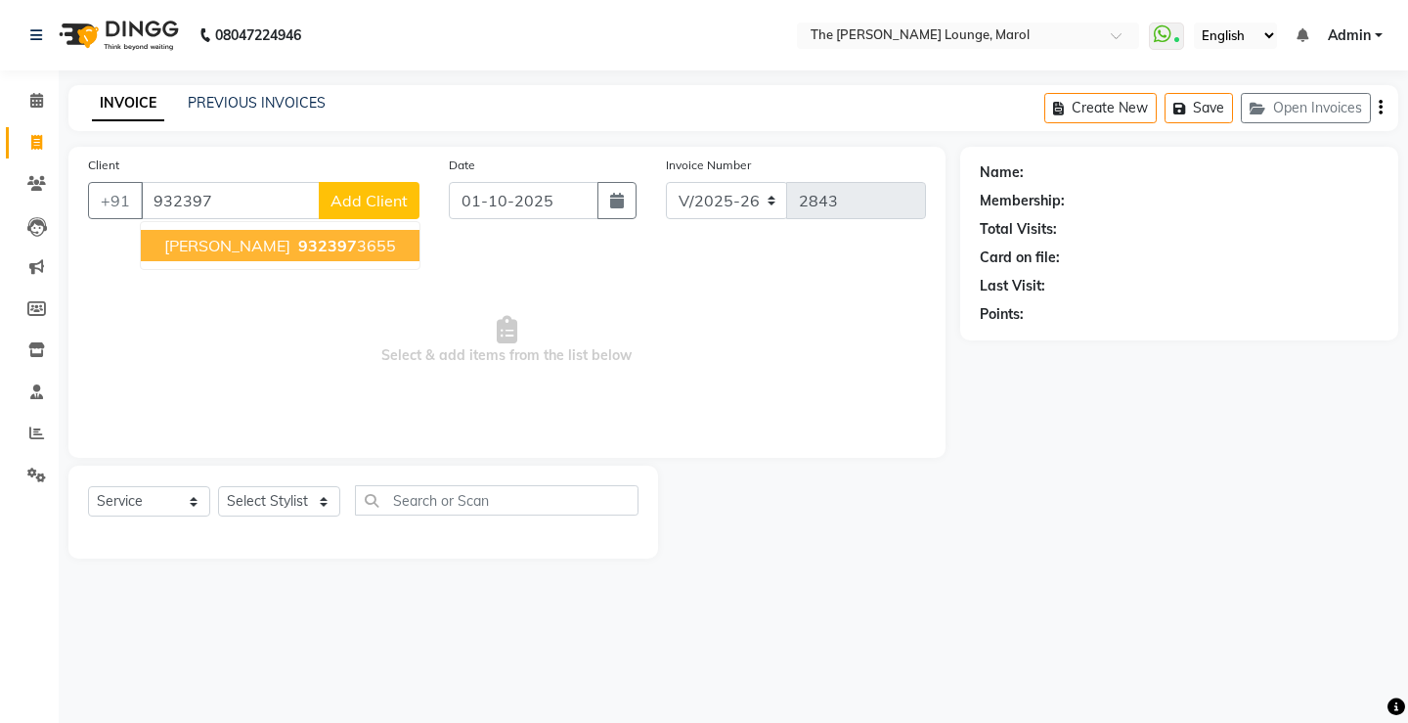
click at [227, 236] on span "[PERSON_NAME]" at bounding box center [227, 246] width 126 height 20
type input "9323973655"
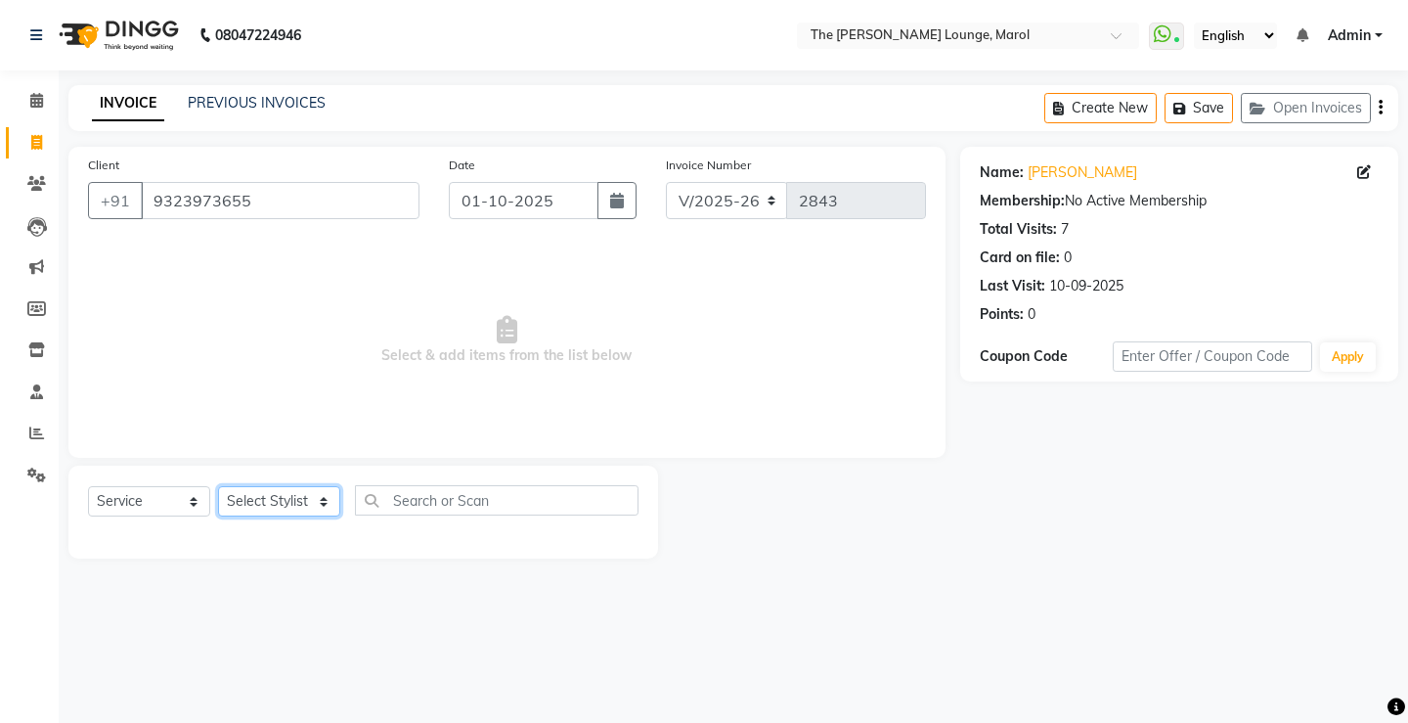
click at [291, 497] on select "Select Stylist [PERSON_NAME] [PERSON_NAME] [PERSON_NAME] [PERSON_NAME] [PERSON_…" at bounding box center [279, 501] width 122 height 30
select select "64222"
click at [218, 486] on select "Select Stylist [PERSON_NAME] [PERSON_NAME] [PERSON_NAME] [PERSON_NAME] [PERSON_…" at bounding box center [279, 501] width 122 height 30
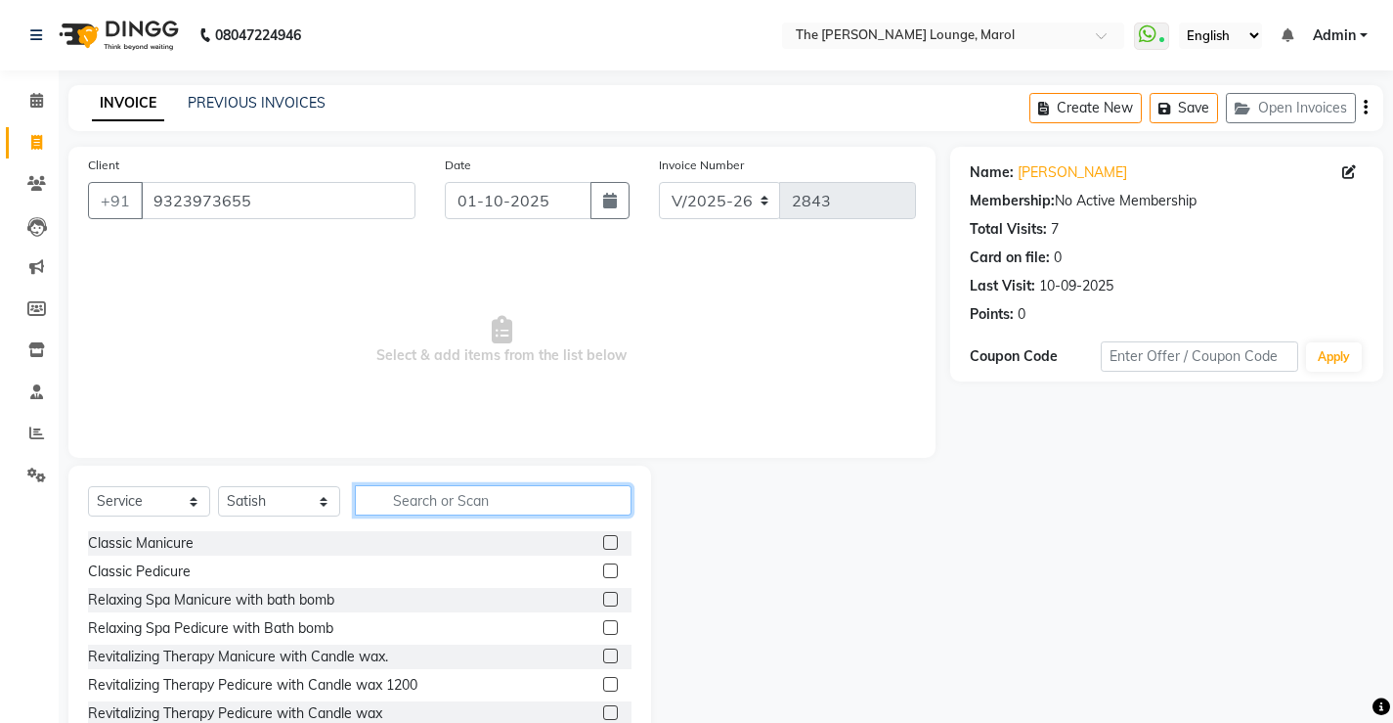
click at [387, 495] on input "text" at bounding box center [493, 500] width 277 height 30
type input "hair"
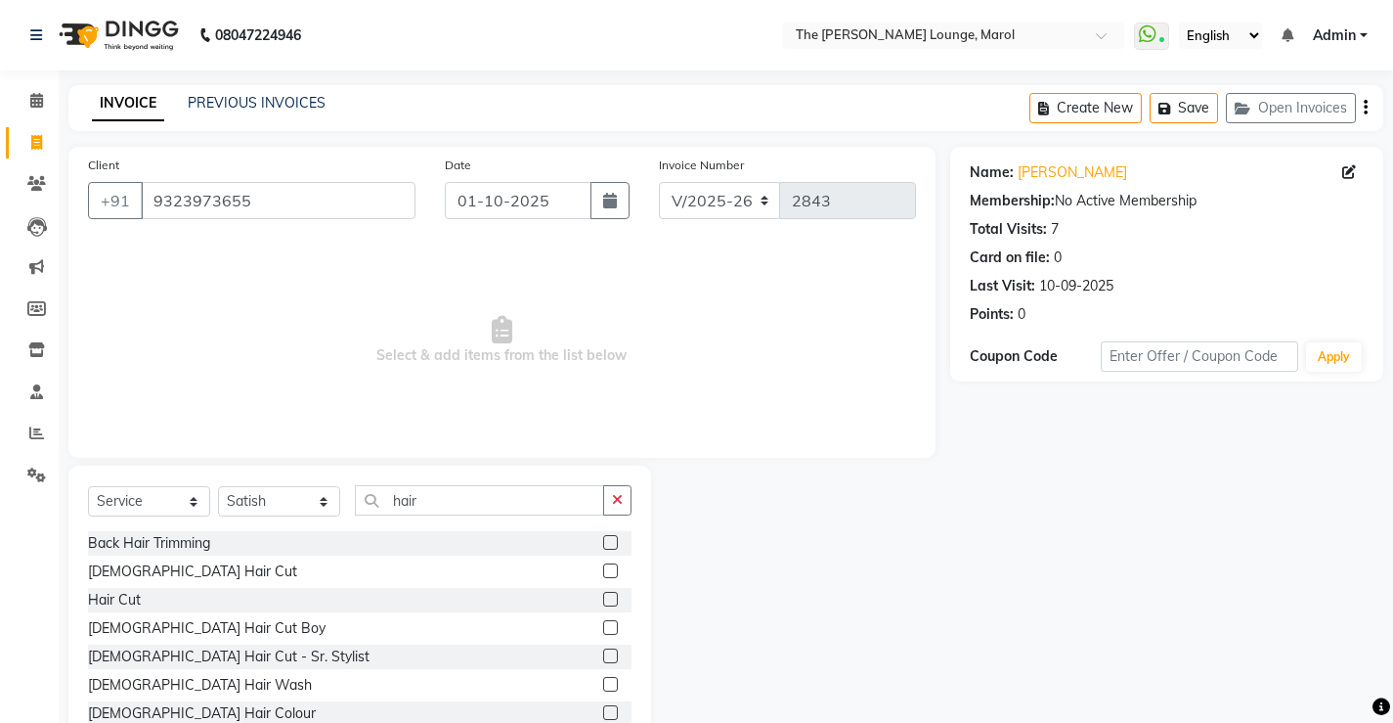
click at [603, 570] on label at bounding box center [610, 570] width 15 height 15
click at [603, 570] on input "checkbox" at bounding box center [609, 571] width 13 height 13
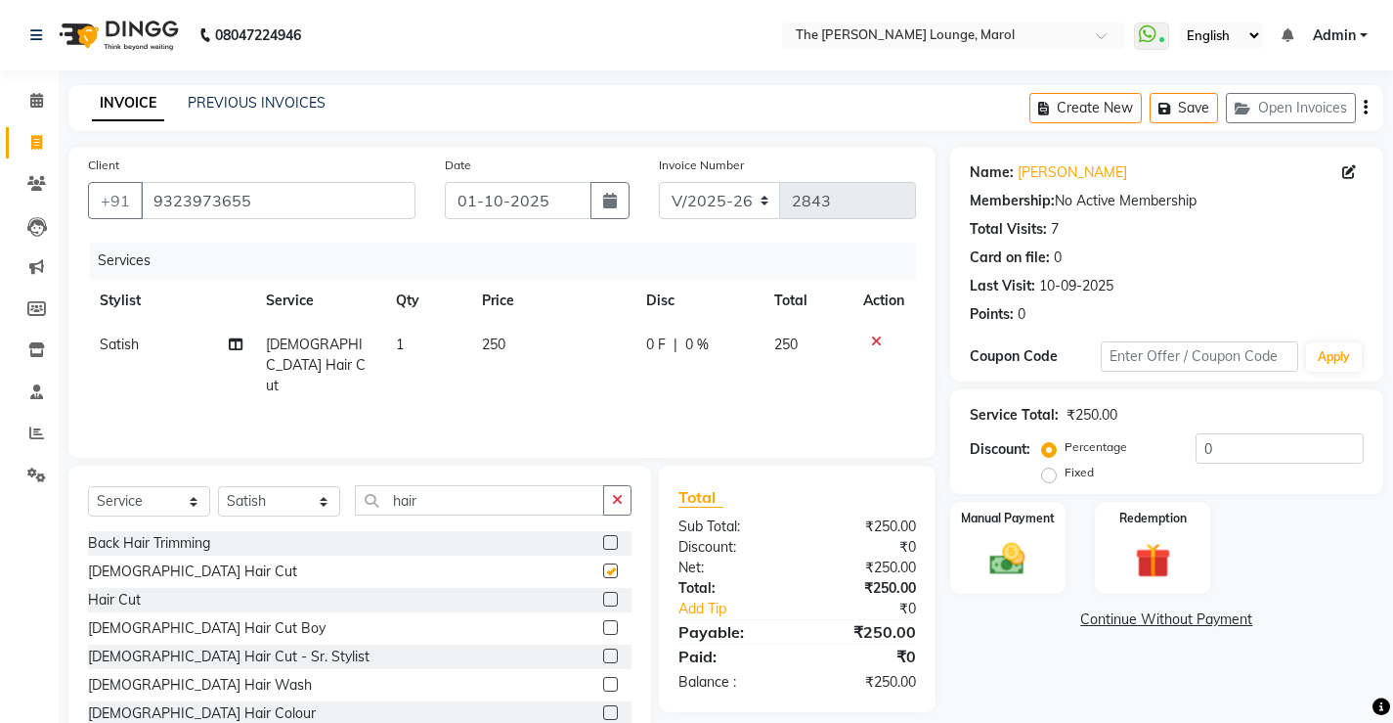
checkbox input "false"
click at [537, 522] on div "Select Service Product Membership Package Voucher Prepaid Gift Card Select Styl…" at bounding box center [360, 508] width 544 height 46
click at [527, 505] on input "hair" at bounding box center [479, 500] width 249 height 30
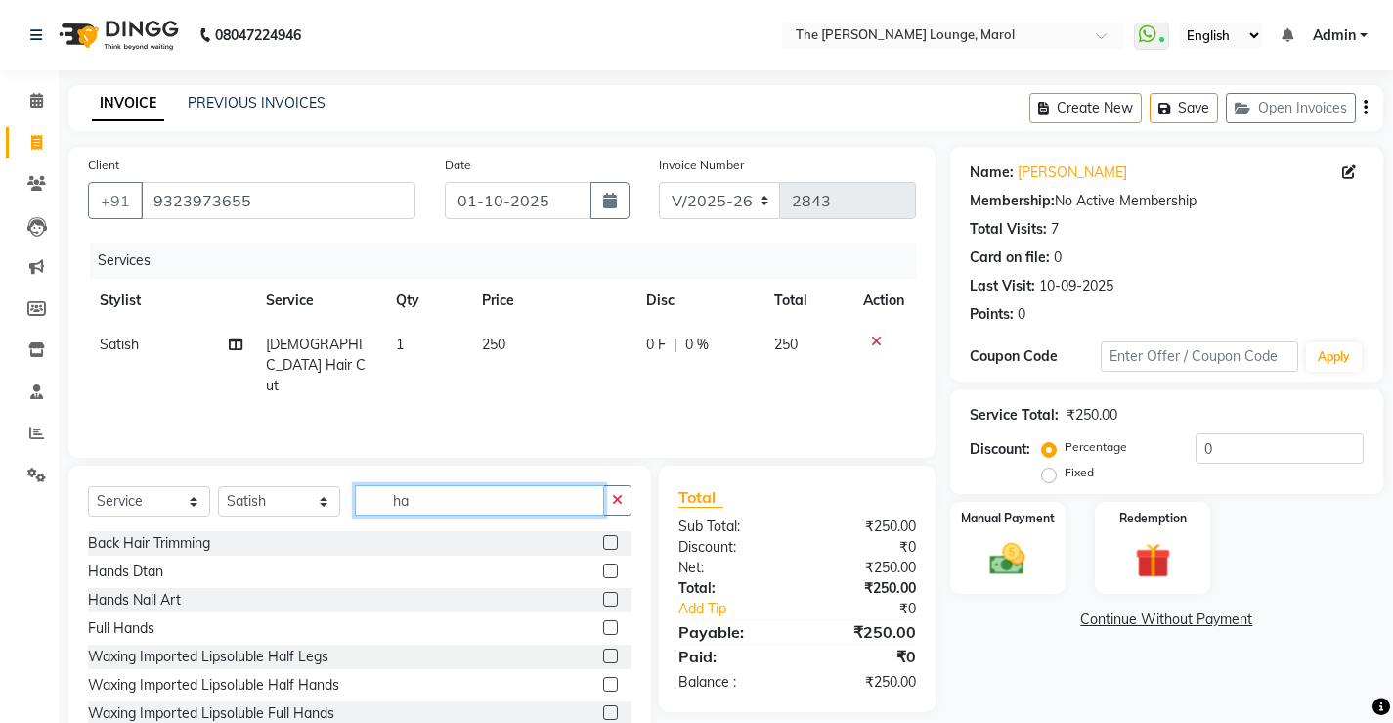
type input "h"
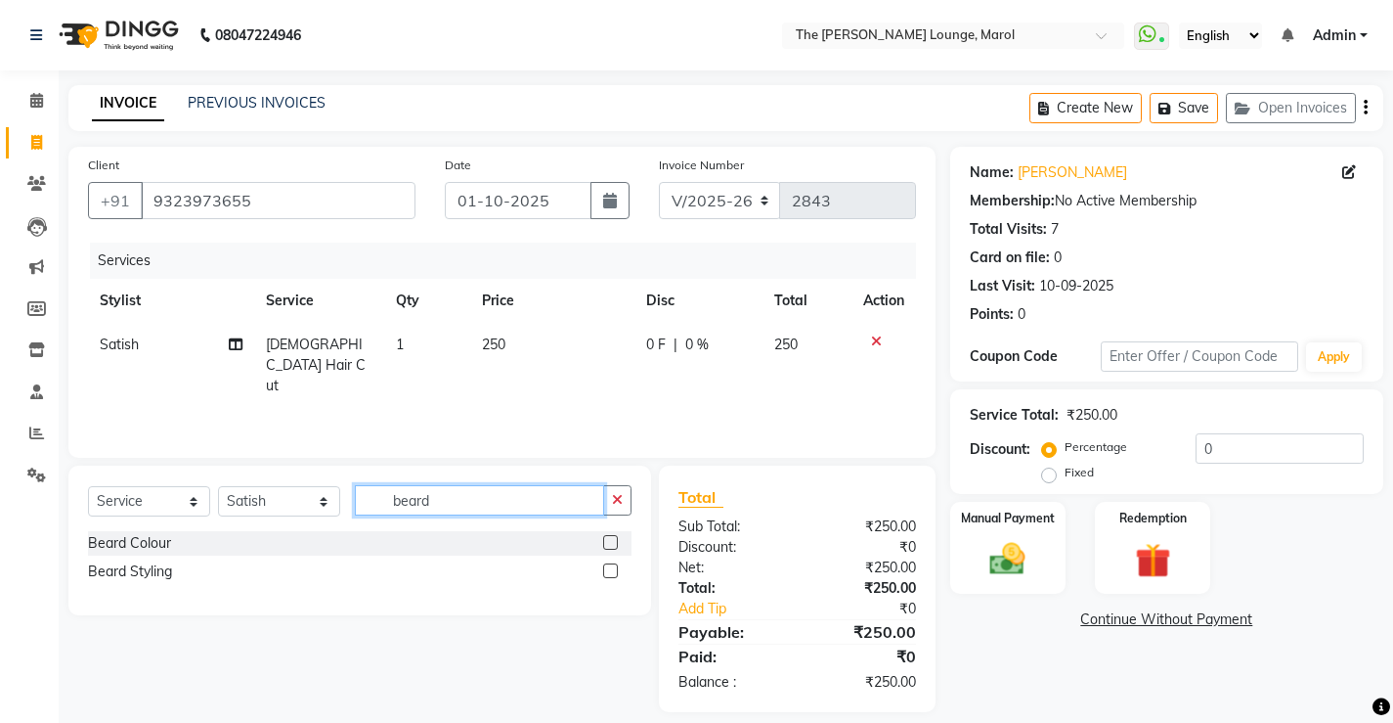
type input "beard"
click at [606, 569] on label at bounding box center [610, 570] width 15 height 15
click at [606, 569] on input "checkbox" at bounding box center [609, 571] width 13 height 13
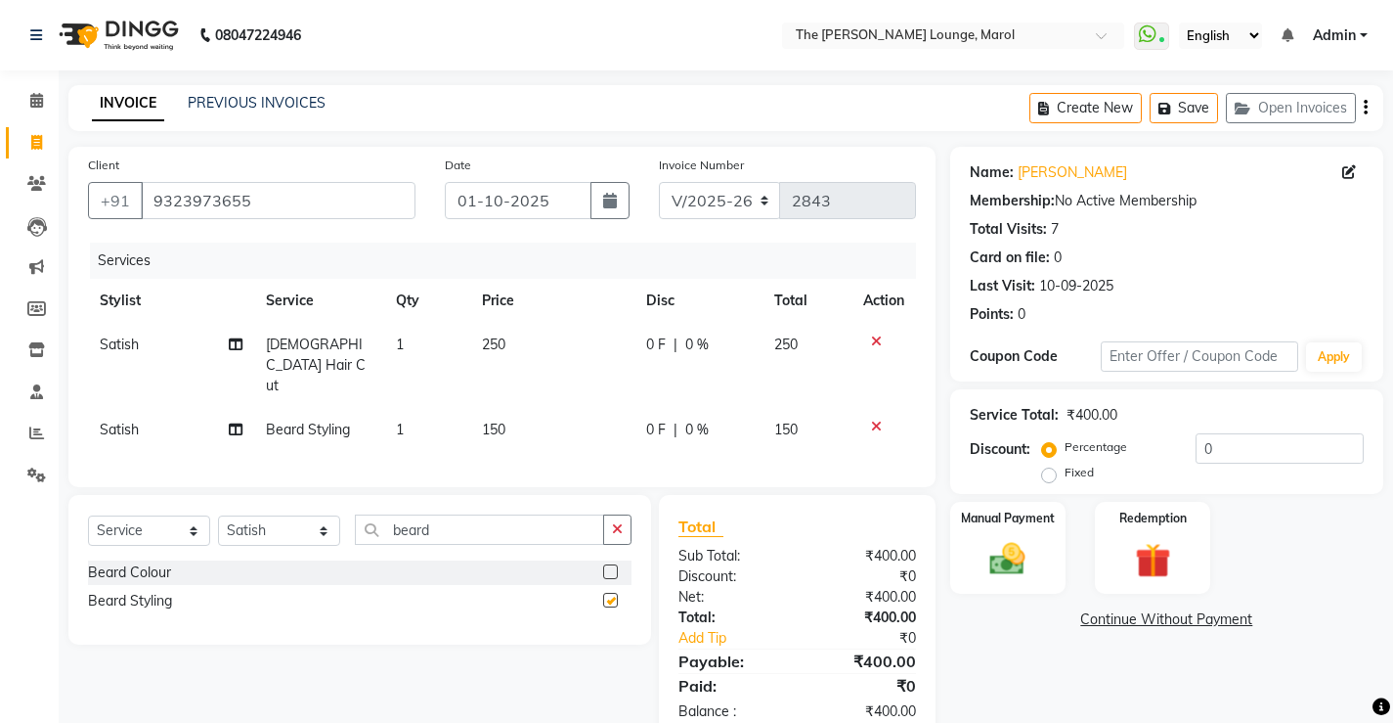
checkbox input "false"
click at [987, 527] on div "Manual Payment" at bounding box center [1007, 548] width 120 height 97
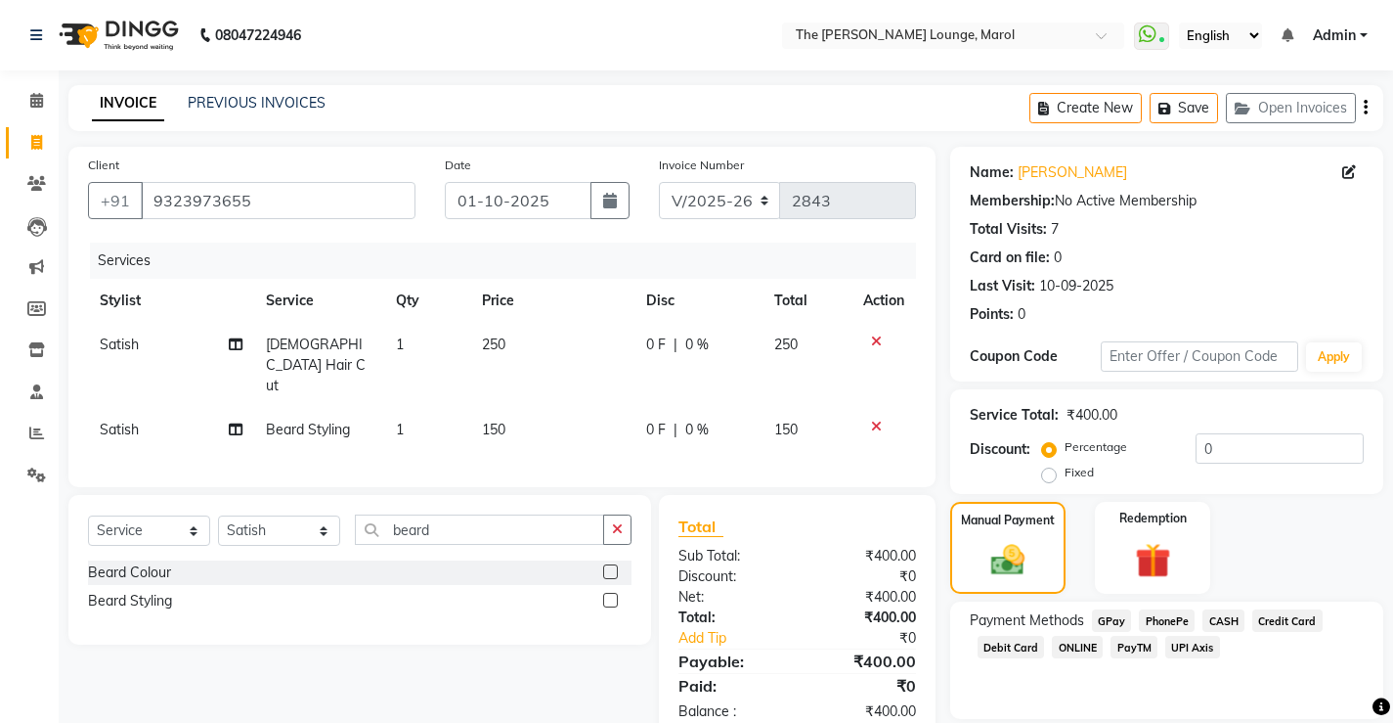
click at [1213, 629] on span "CASH" at bounding box center [1224, 620] width 42 height 22
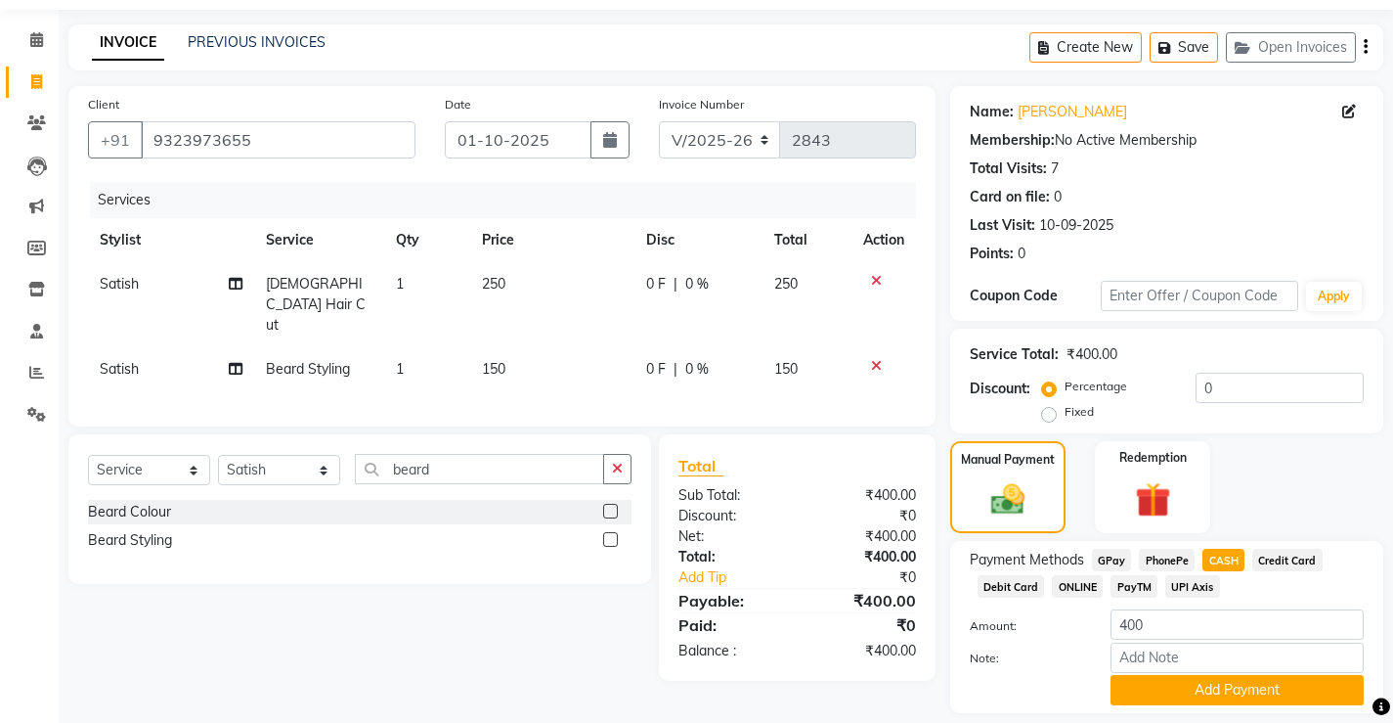
scroll to position [120, 0]
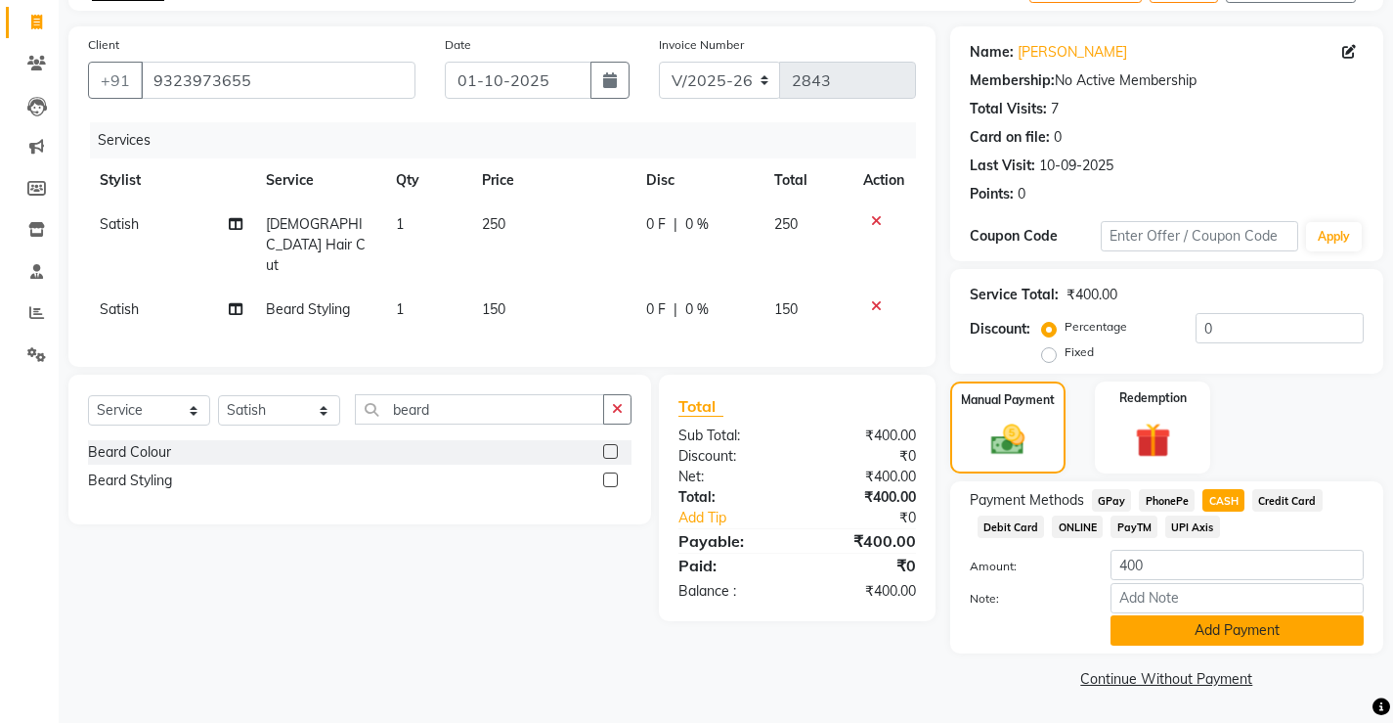
click at [1210, 636] on button "Add Payment" at bounding box center [1237, 630] width 253 height 30
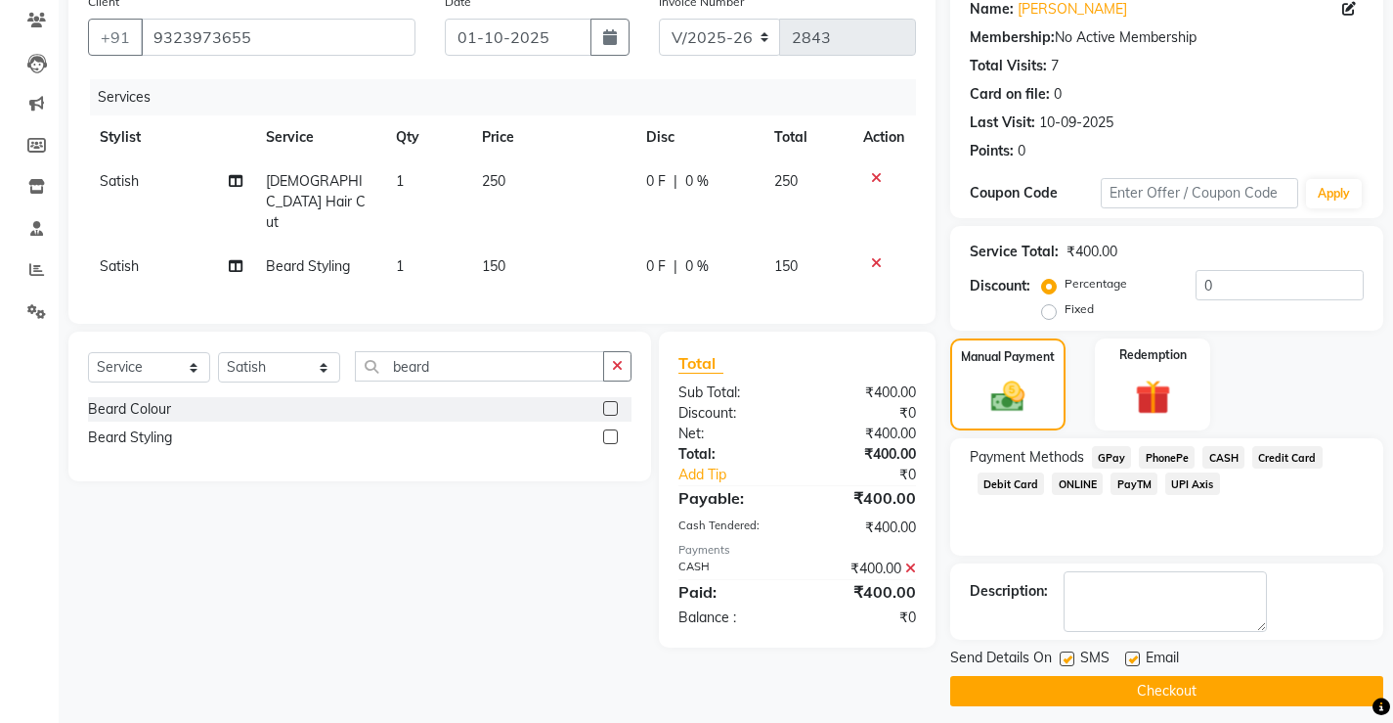
scroll to position [176, 0]
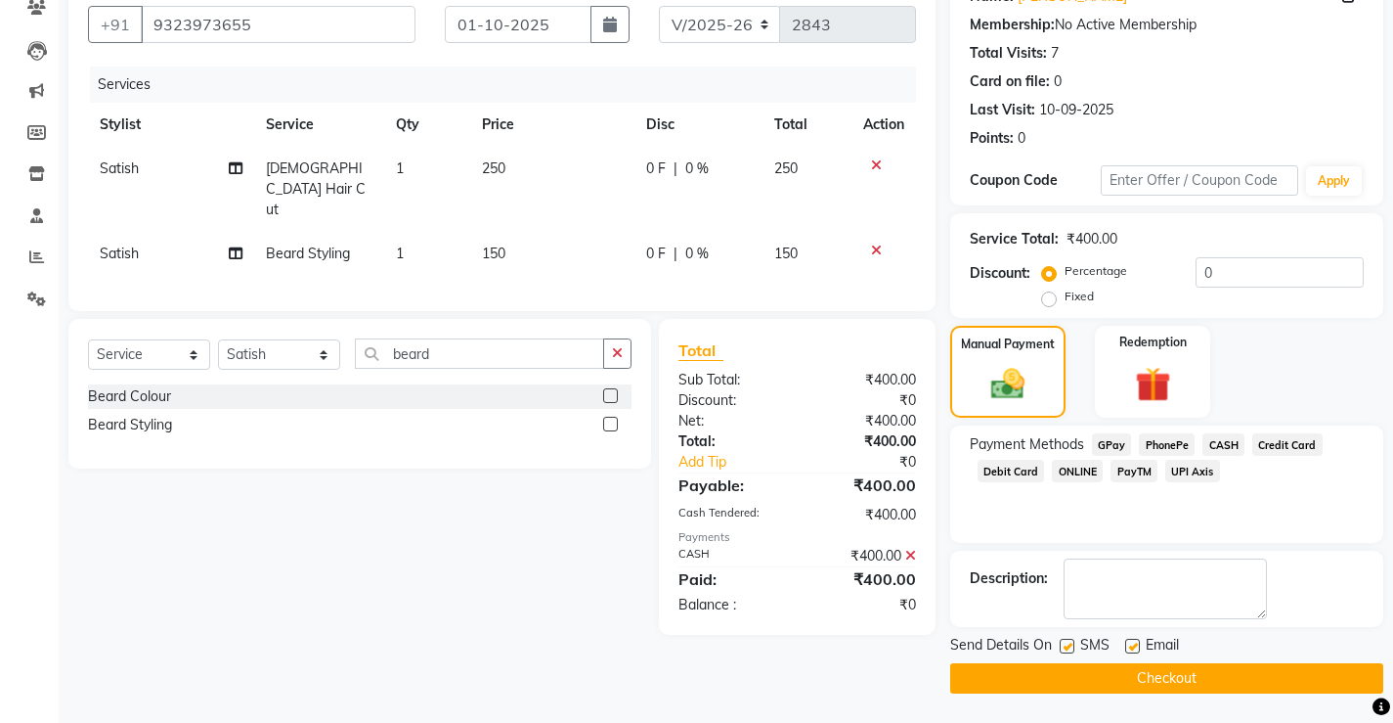
click at [1138, 671] on button "Checkout" at bounding box center [1166, 678] width 433 height 30
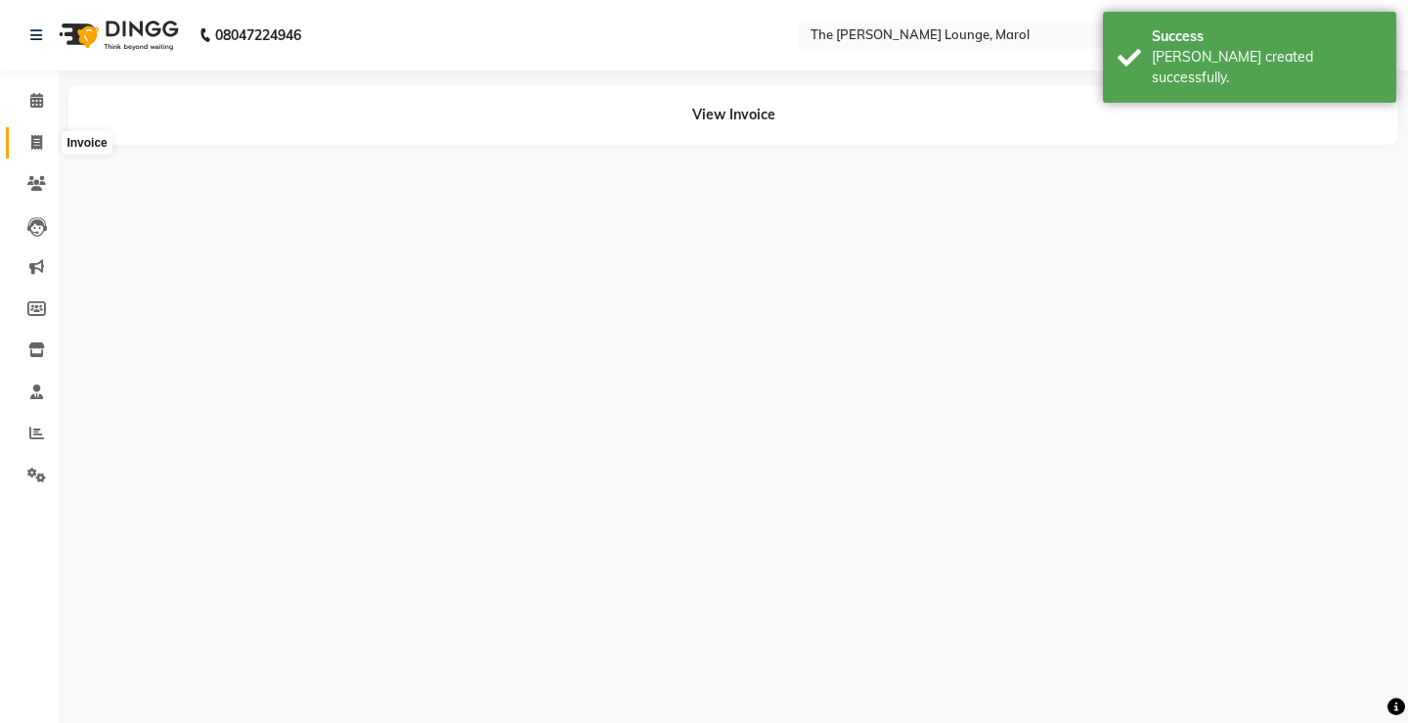
click at [37, 139] on icon at bounding box center [36, 142] width 11 height 15
select select "service"
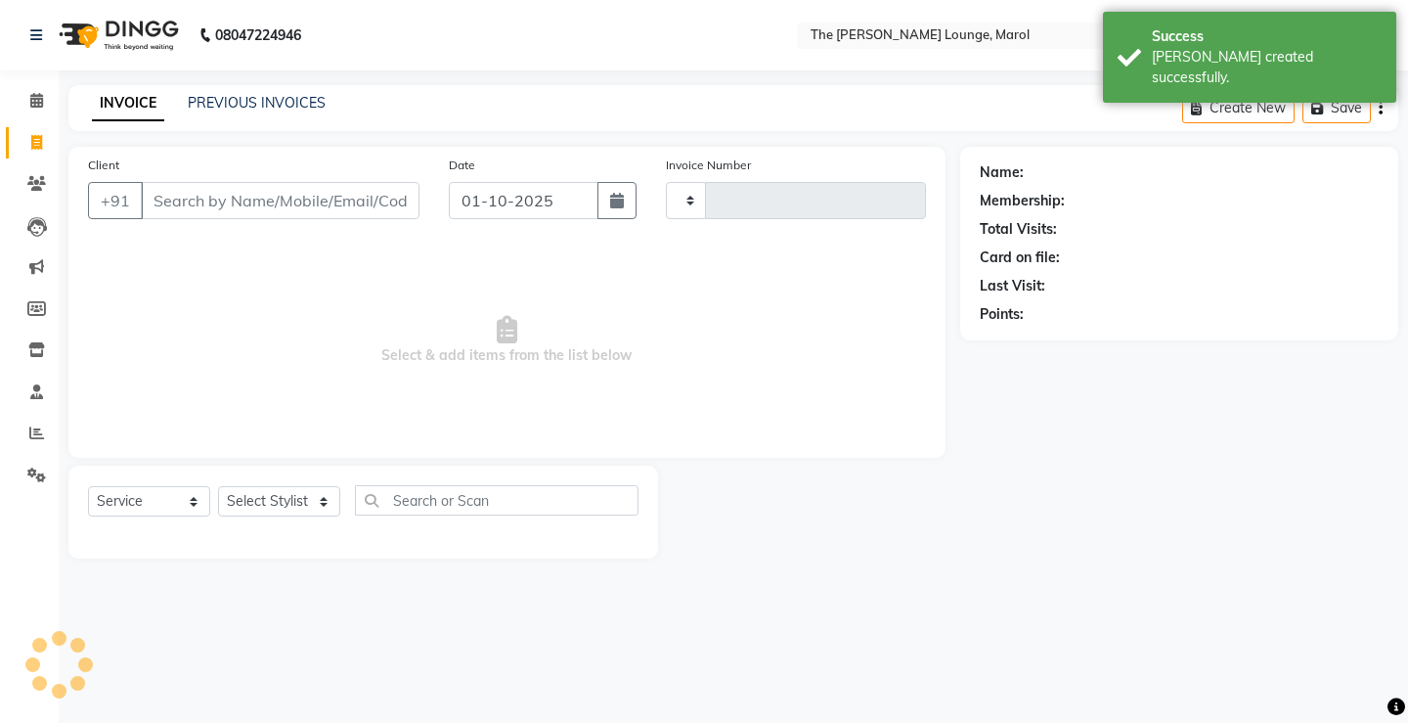
type input "2844"
select select "7188"
click at [255, 96] on link "PREVIOUS INVOICES" at bounding box center [257, 103] width 138 height 18
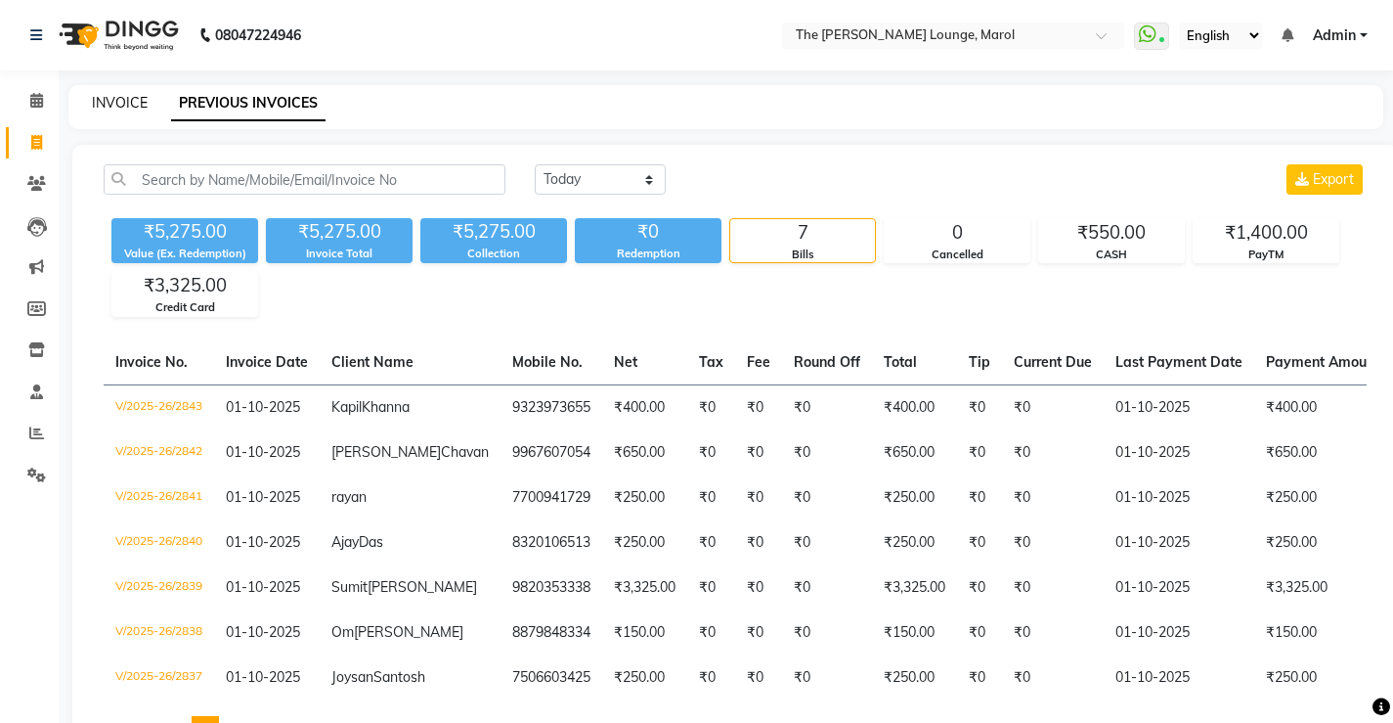
click at [124, 102] on link "INVOICE" at bounding box center [120, 103] width 56 height 18
select select "service"
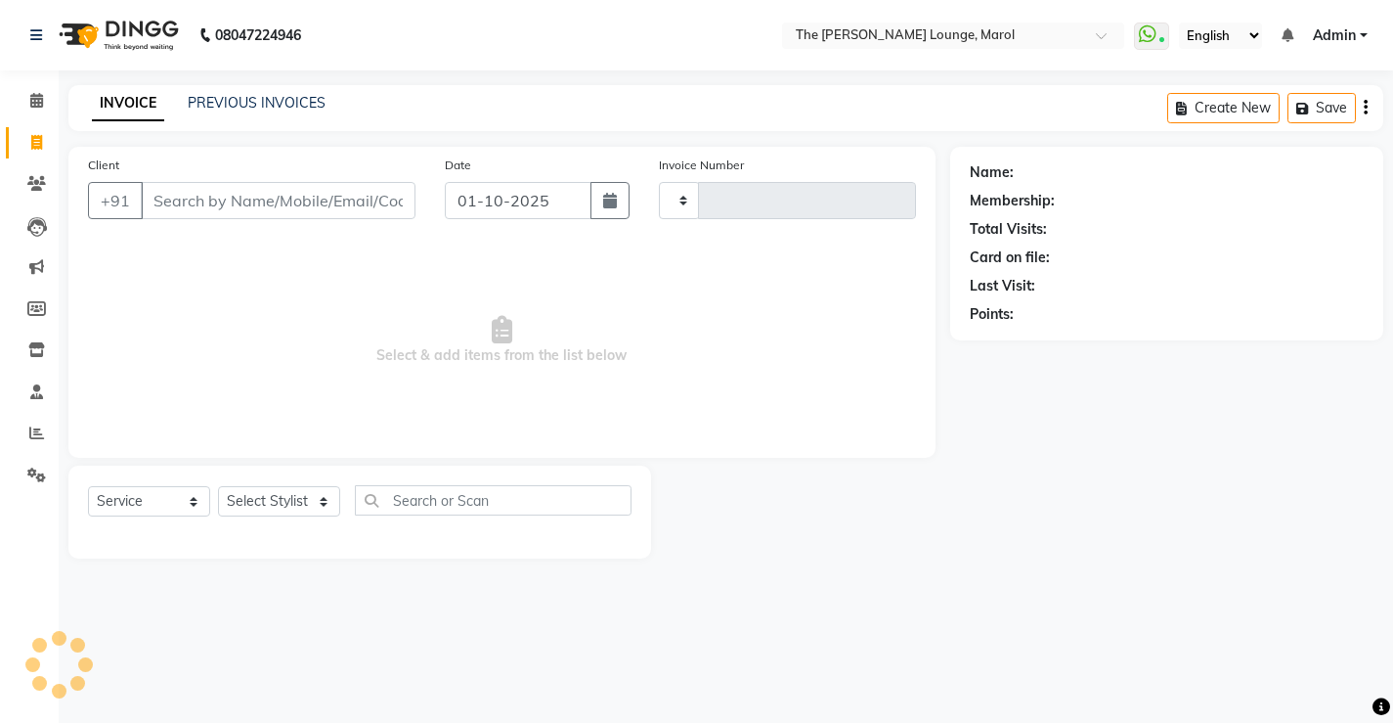
type input "2844"
select select "7188"
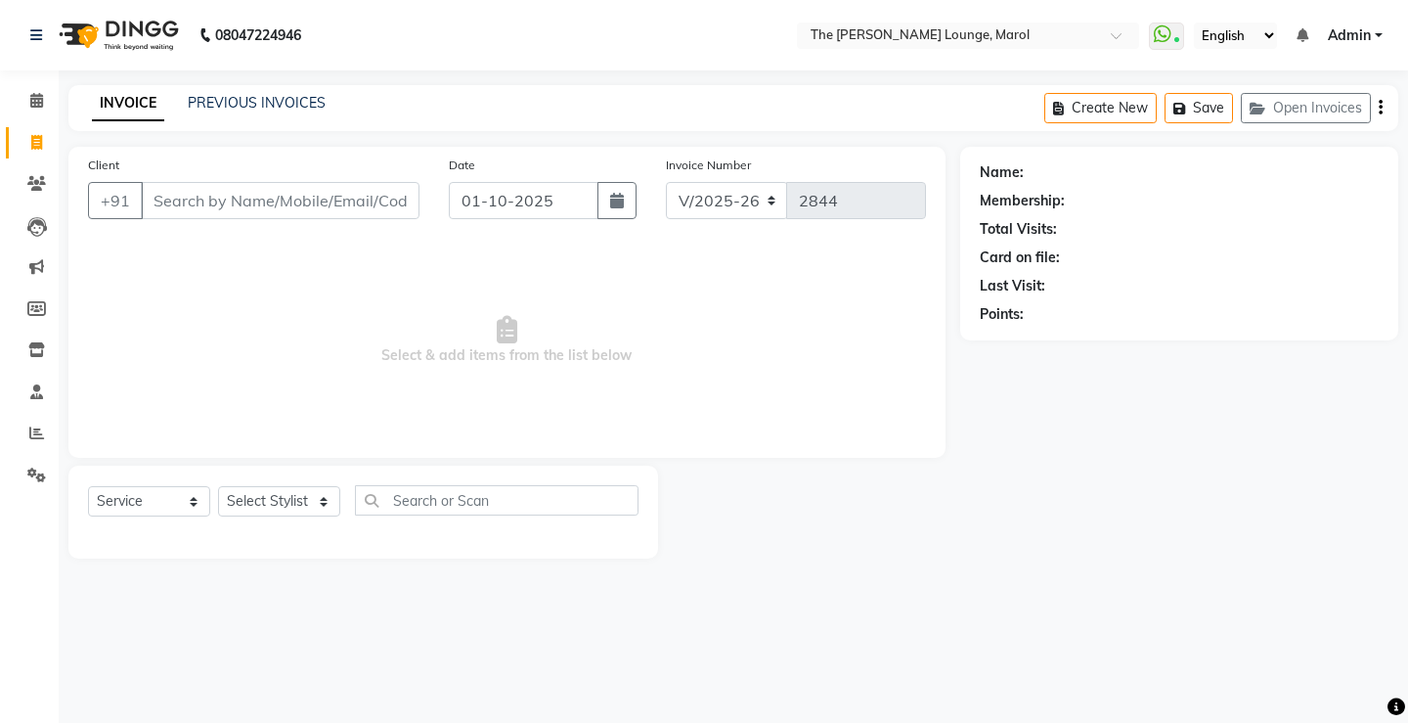
click at [167, 196] on input "Client" at bounding box center [280, 200] width 279 height 37
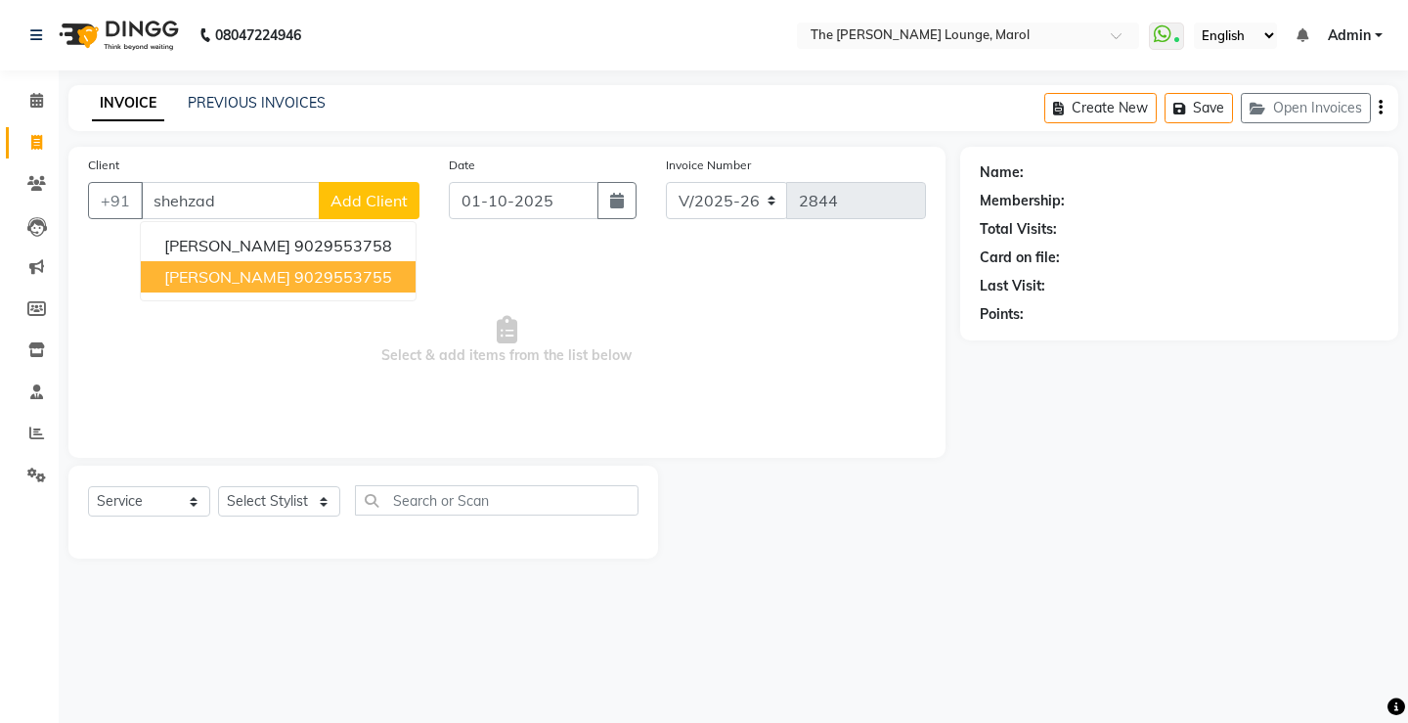
drag, startPoint x: 318, startPoint y: 285, endPoint x: 305, endPoint y: 280, distance: 13.6
click at [290, 280] on span "[PERSON_NAME]" at bounding box center [227, 277] width 126 height 20
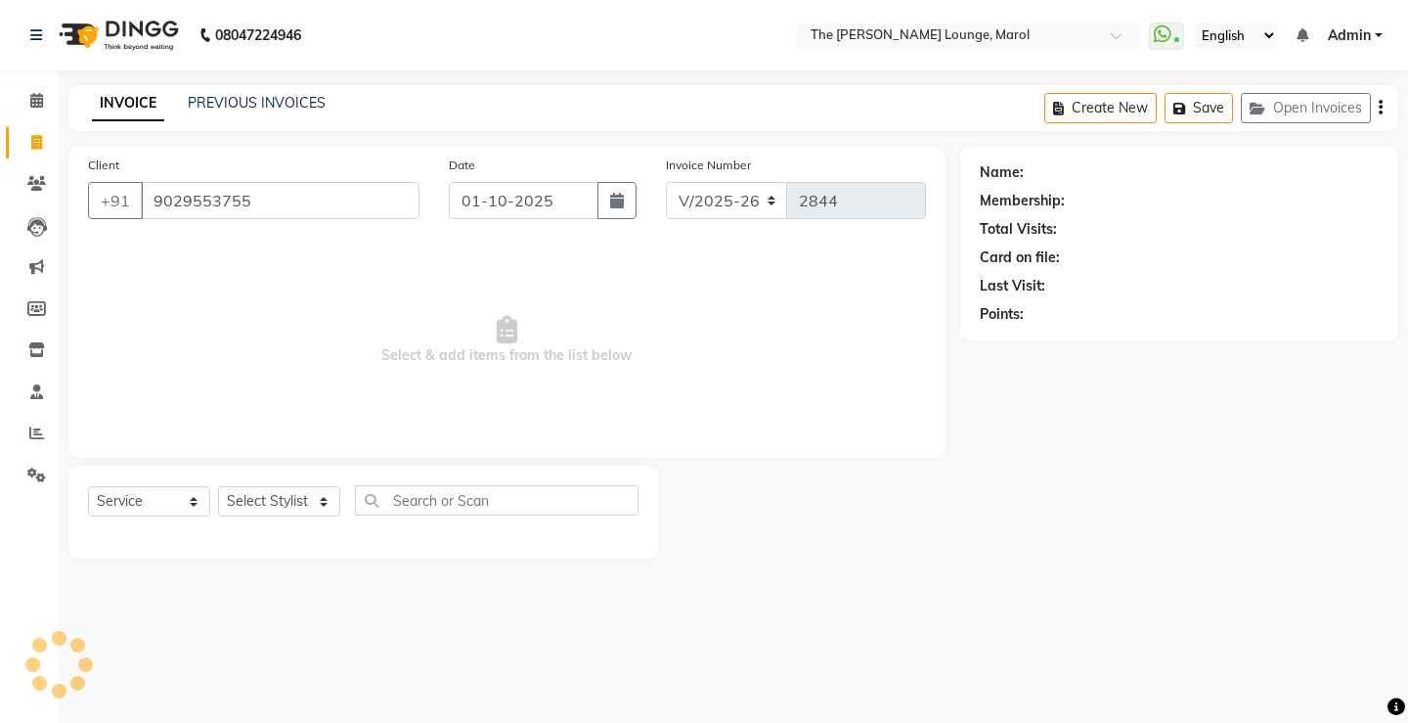
type input "9029553755"
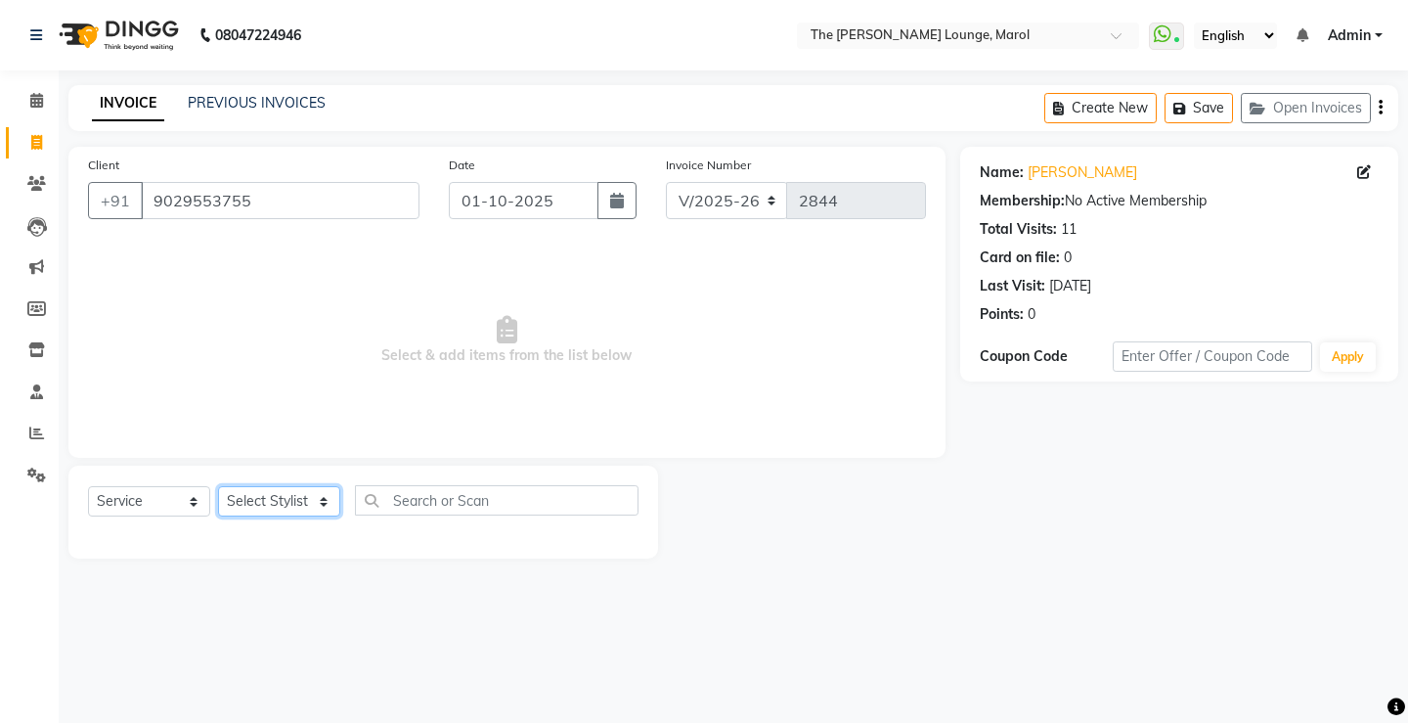
click at [308, 503] on select "Select Stylist [PERSON_NAME] [PERSON_NAME] [PERSON_NAME] [PERSON_NAME] [PERSON_…" at bounding box center [279, 501] width 122 height 30
select select "60180"
click at [218, 486] on select "Select Stylist [PERSON_NAME] [PERSON_NAME] [PERSON_NAME] [PERSON_NAME] [PERSON_…" at bounding box center [279, 501] width 122 height 30
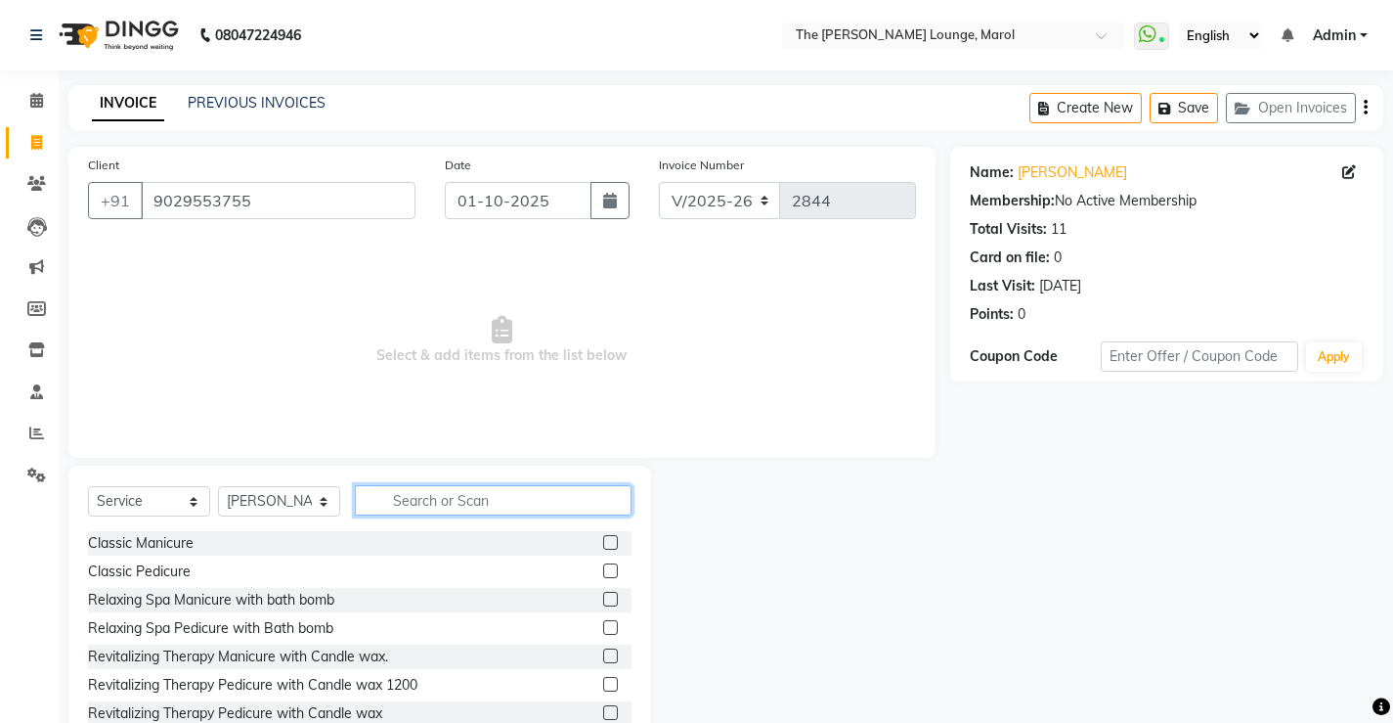
click at [418, 505] on input "text" at bounding box center [493, 500] width 277 height 30
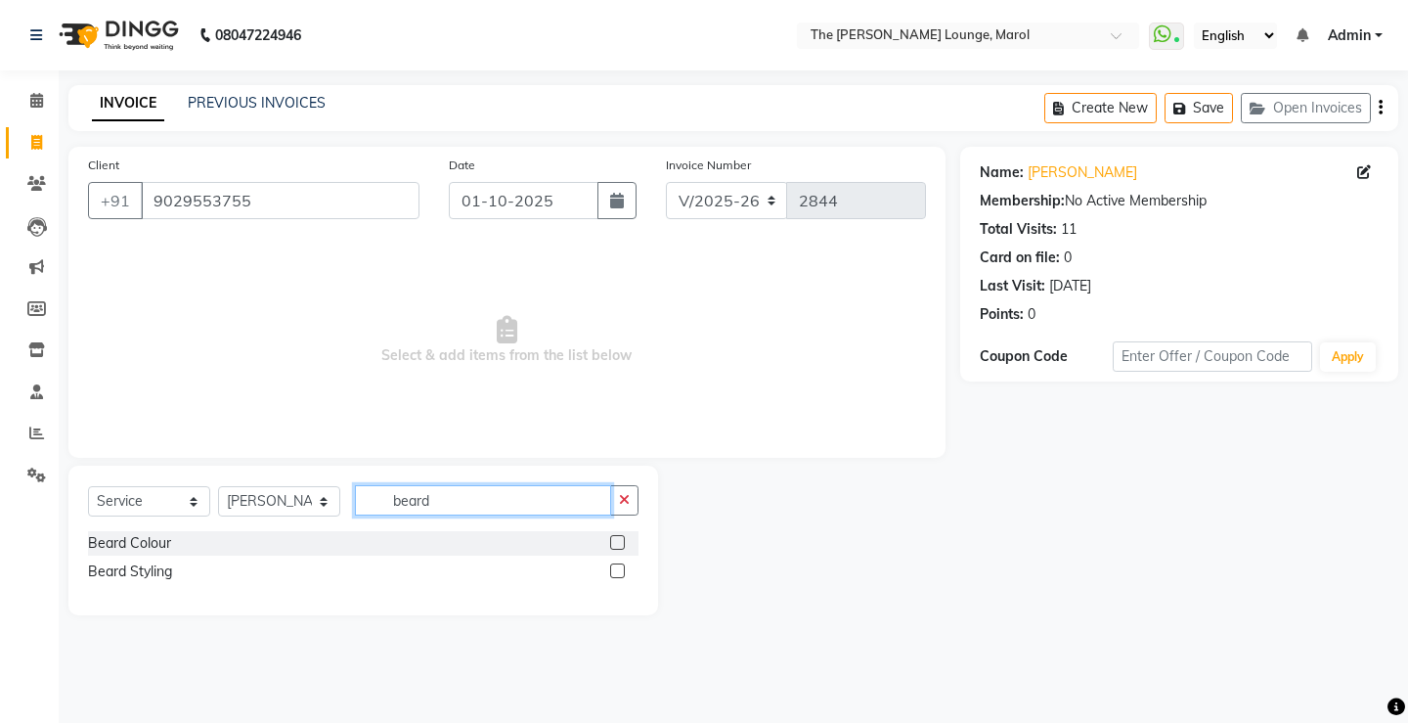
type input "beard"
click at [616, 570] on label at bounding box center [617, 570] width 15 height 15
click at [616, 570] on input "checkbox" at bounding box center [616, 571] width 13 height 13
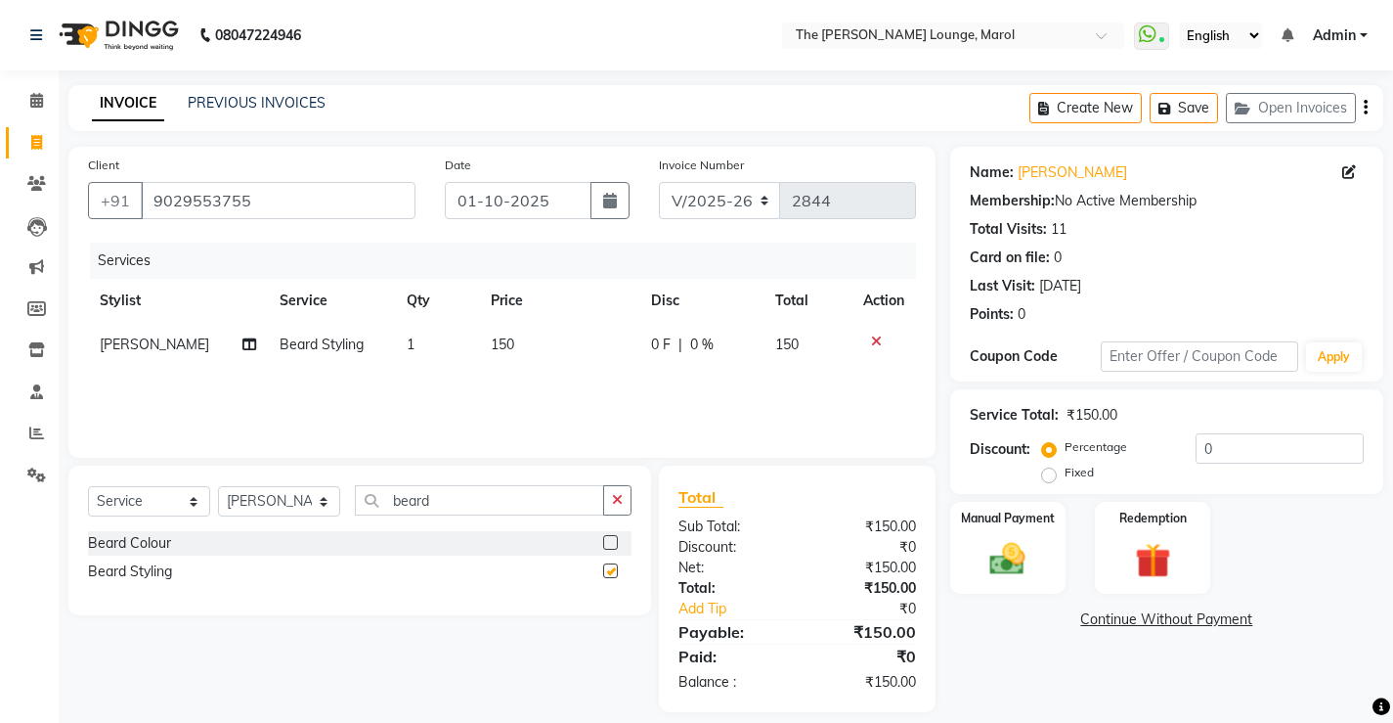
checkbox input "false"
click at [1000, 553] on img at bounding box center [1008, 559] width 60 height 42
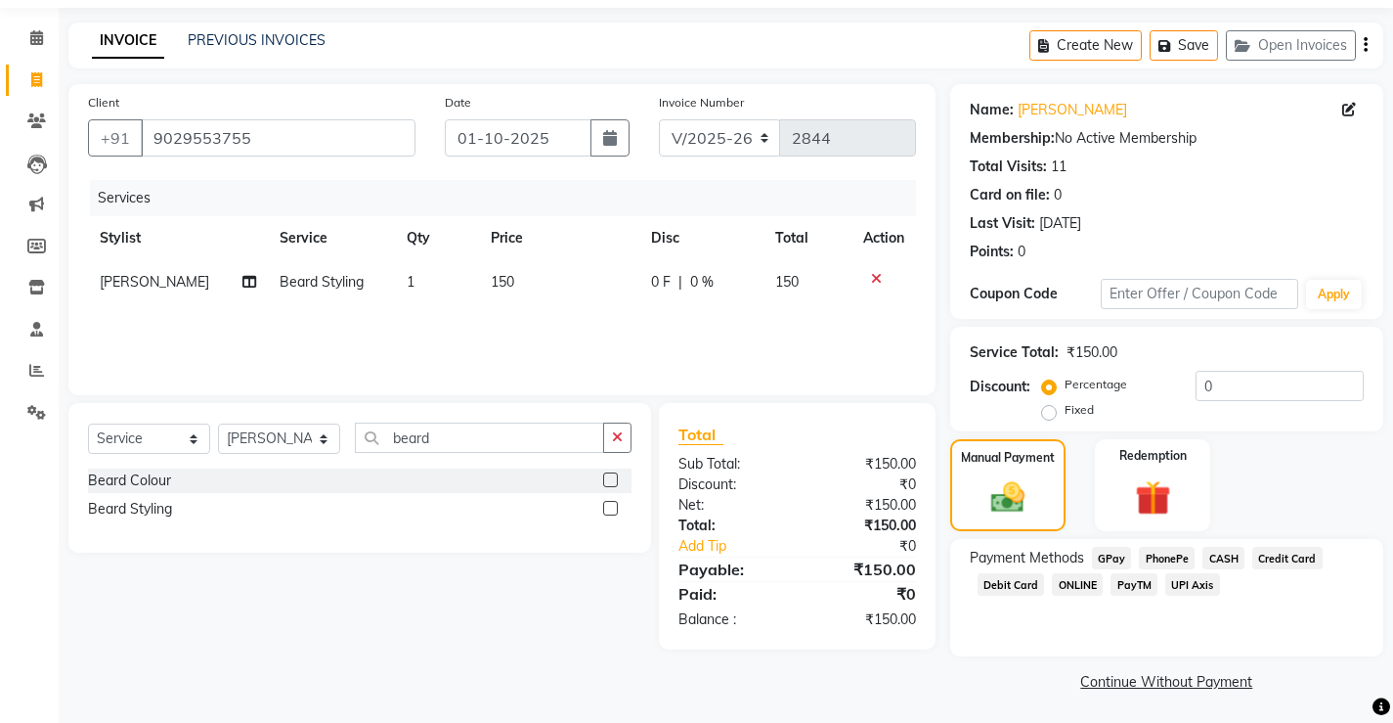
scroll to position [66, 0]
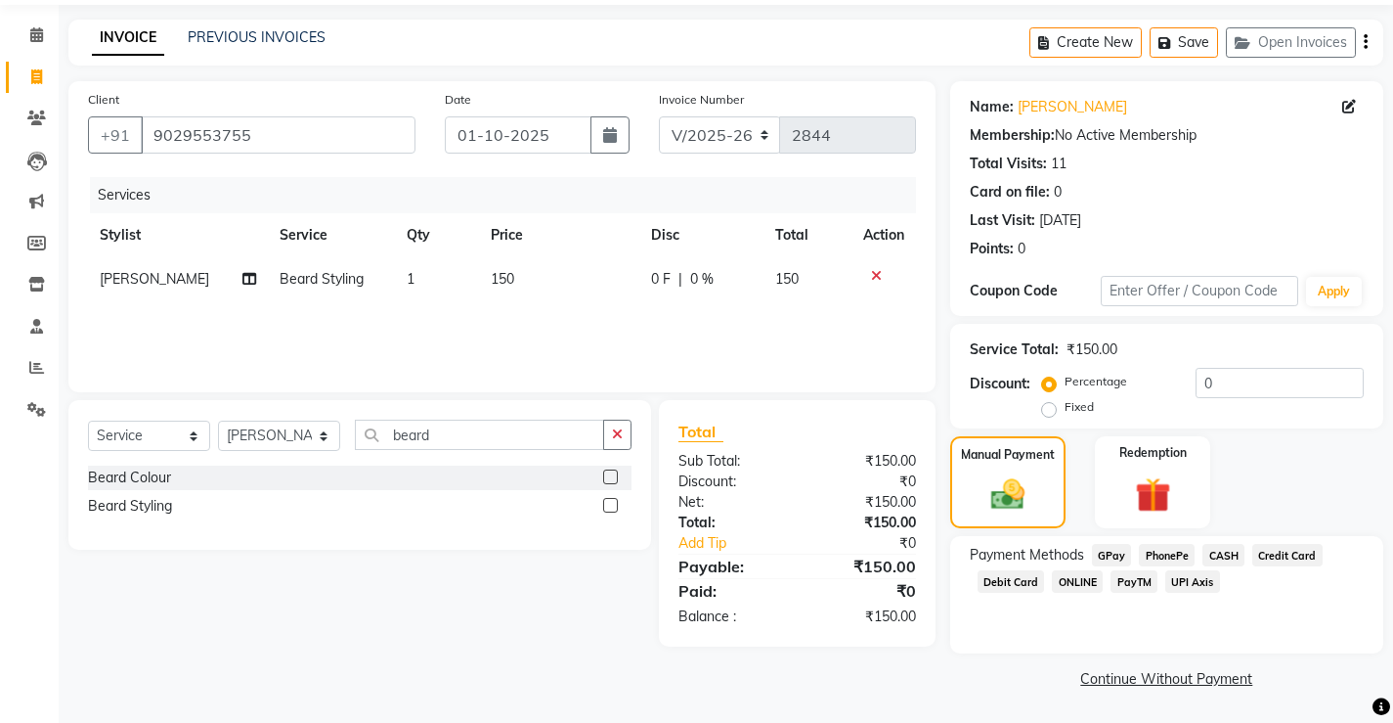
click at [1140, 573] on span "PayTM" at bounding box center [1134, 581] width 47 height 22
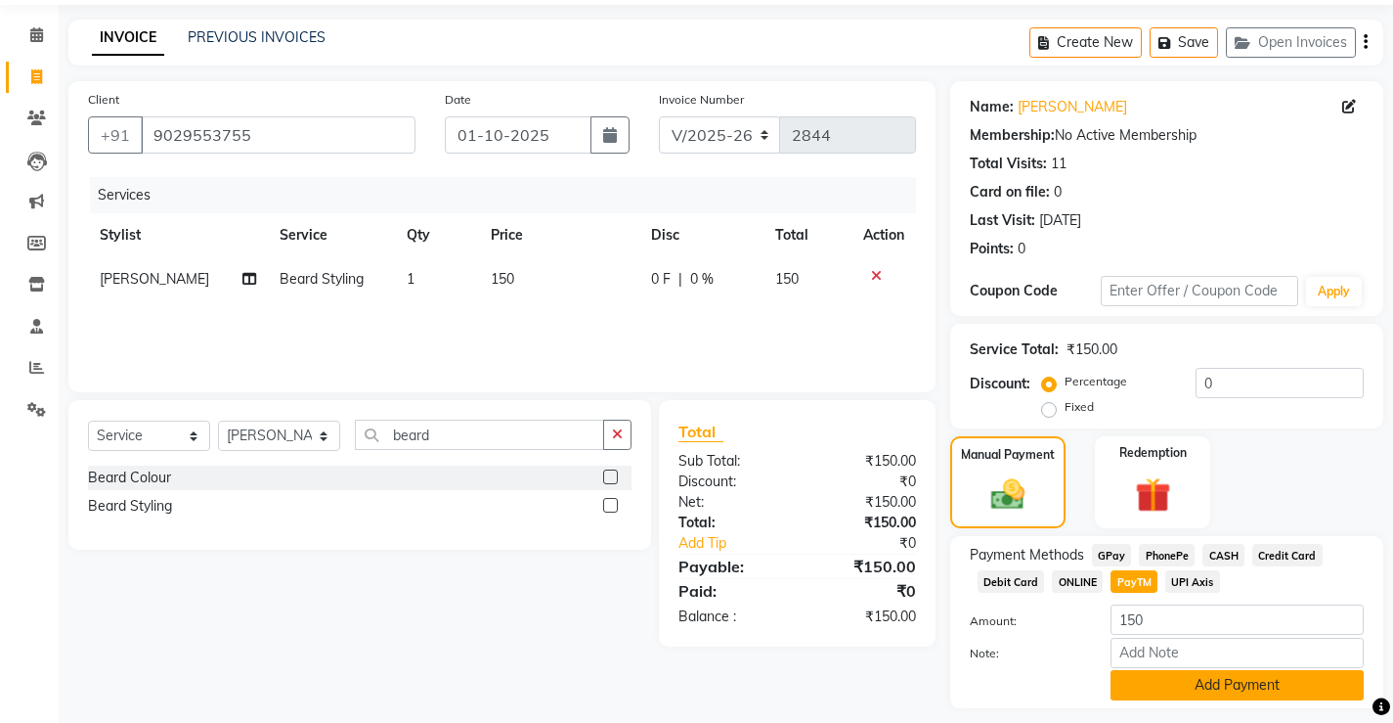
click at [1226, 686] on button "Add Payment" at bounding box center [1237, 685] width 253 height 30
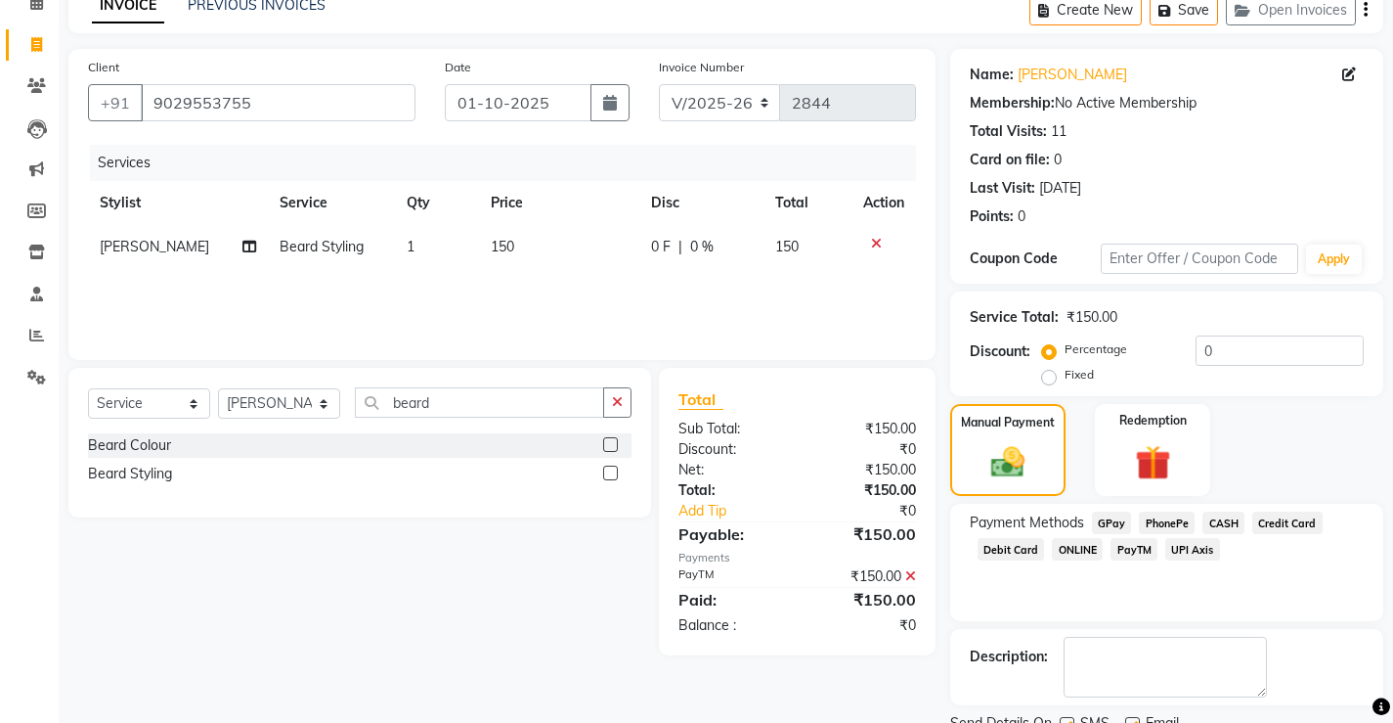
scroll to position [176, 0]
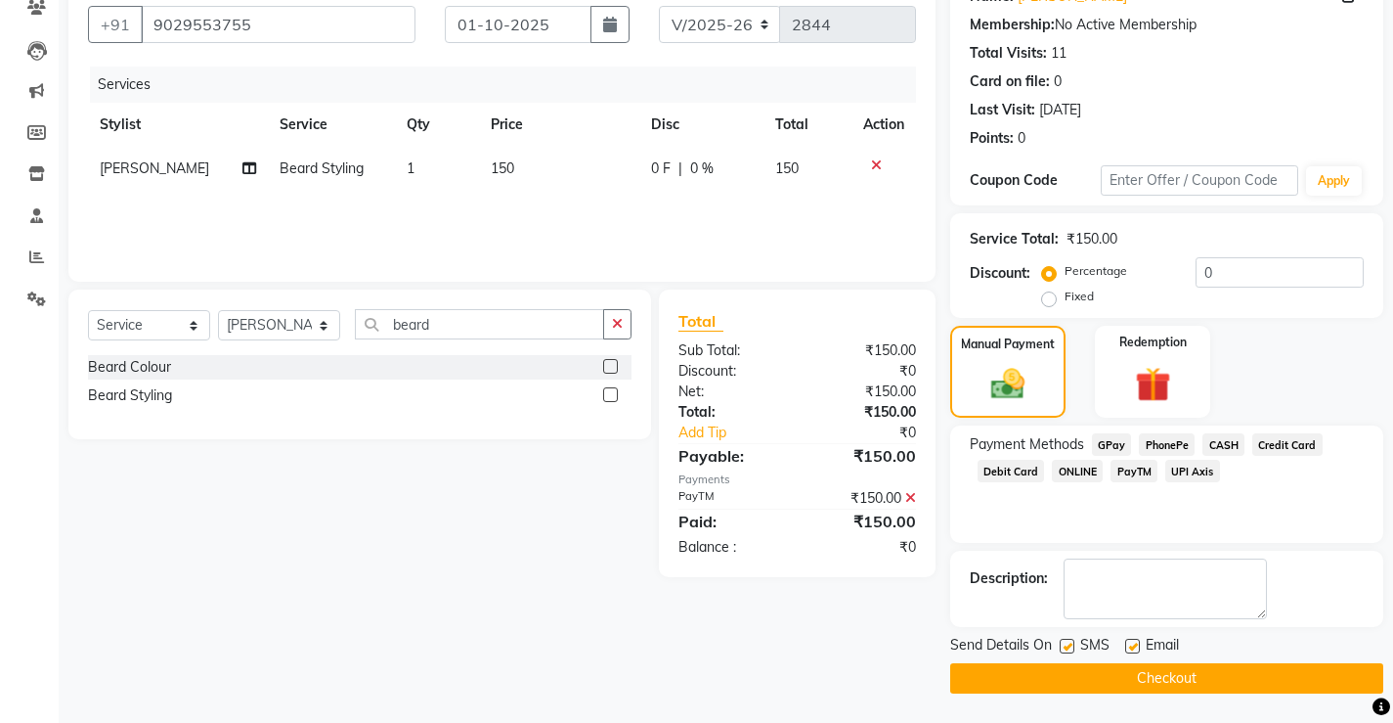
click at [1114, 671] on button "Checkout" at bounding box center [1166, 678] width 433 height 30
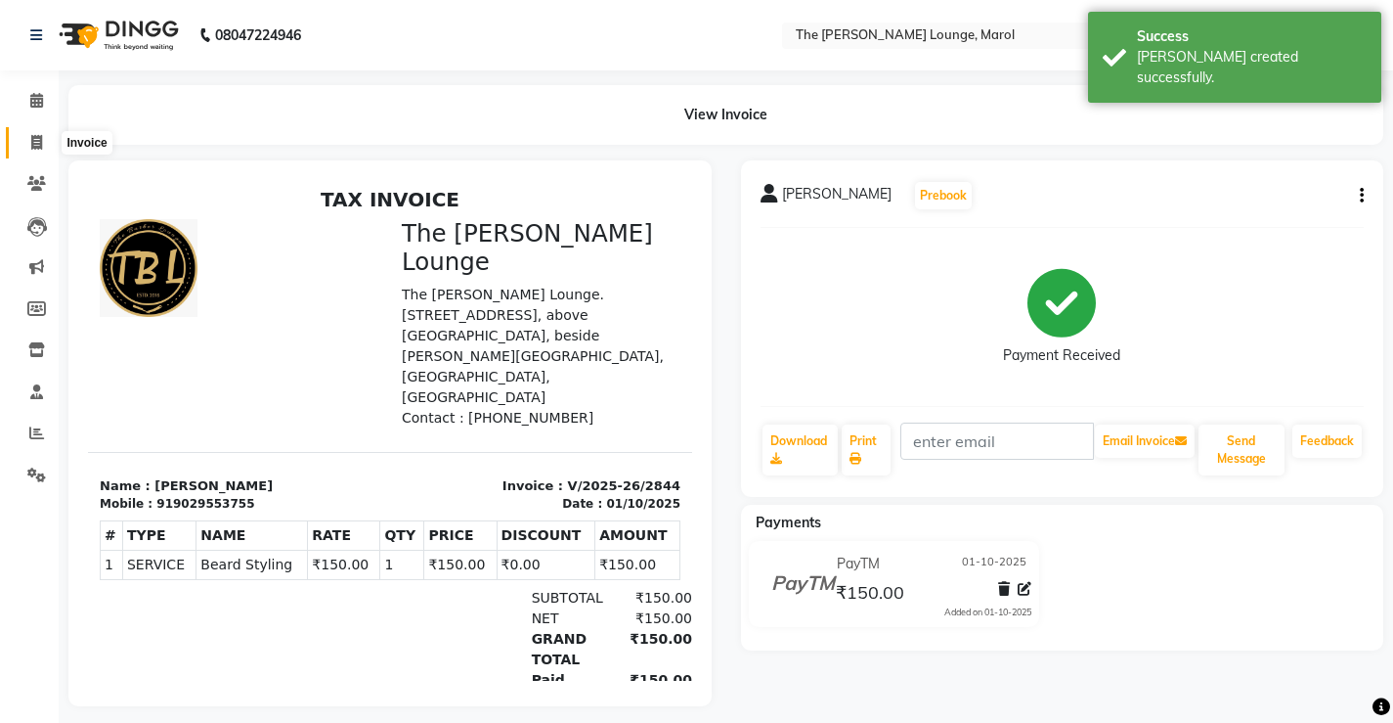
click at [41, 137] on icon at bounding box center [36, 142] width 11 height 15
select select "service"
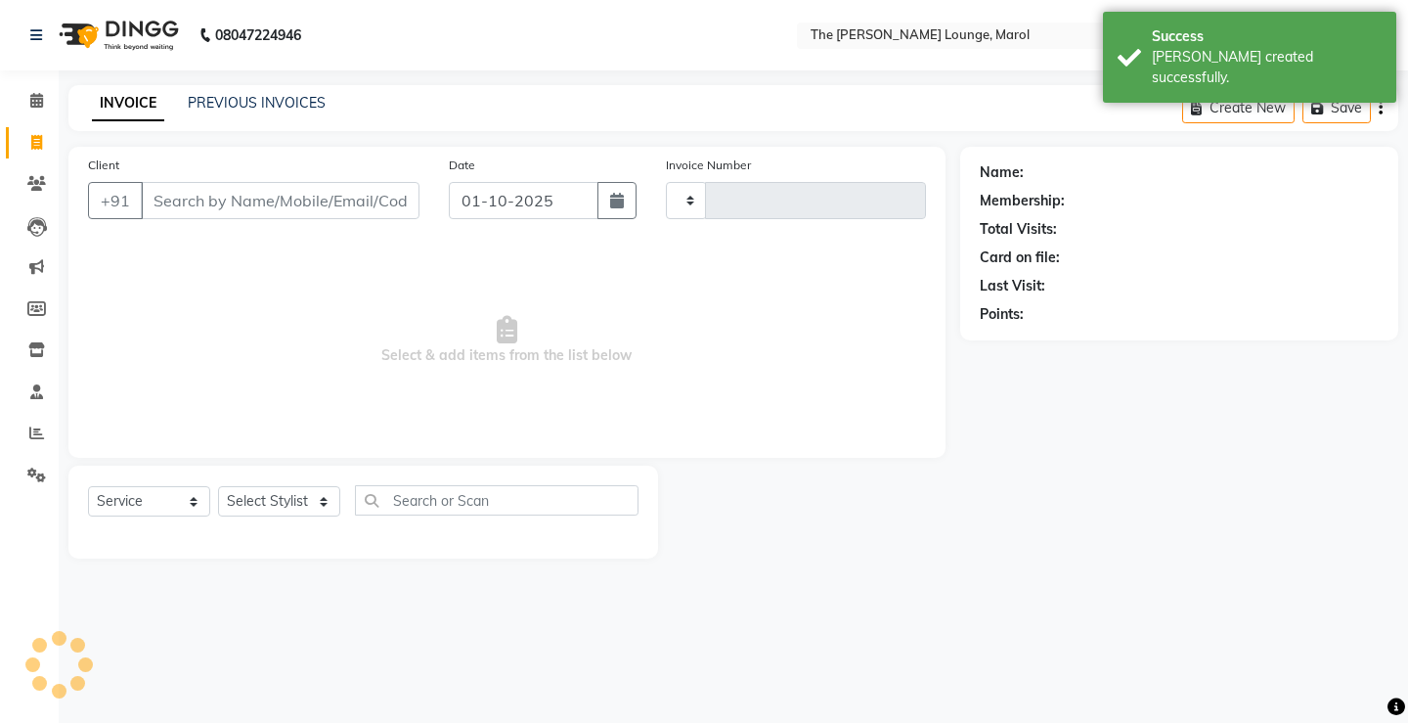
type input "2845"
select select "7188"
click at [237, 104] on link "PREVIOUS INVOICES" at bounding box center [257, 103] width 138 height 18
